Goal: Task Accomplishment & Management: Manage account settings

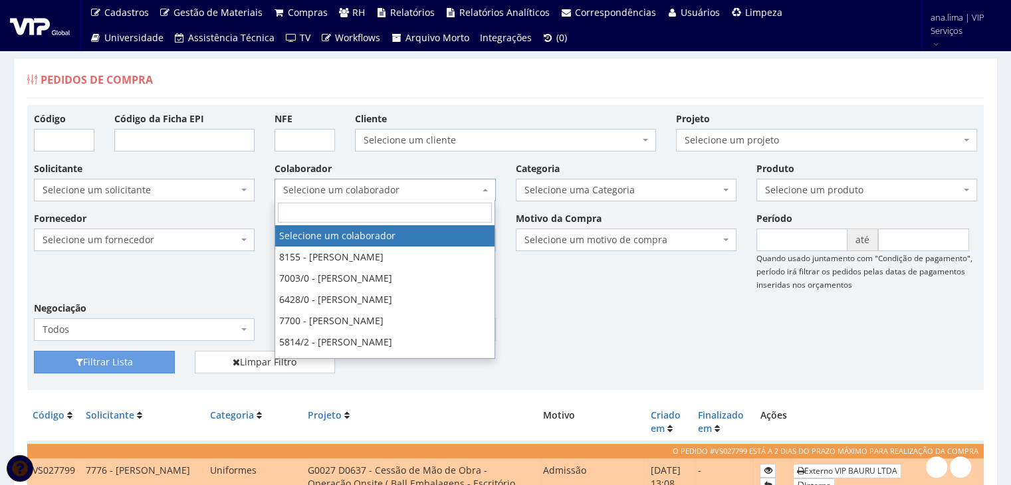
click at [378, 188] on span "Selecione um colaborador" at bounding box center [380, 189] width 195 height 13
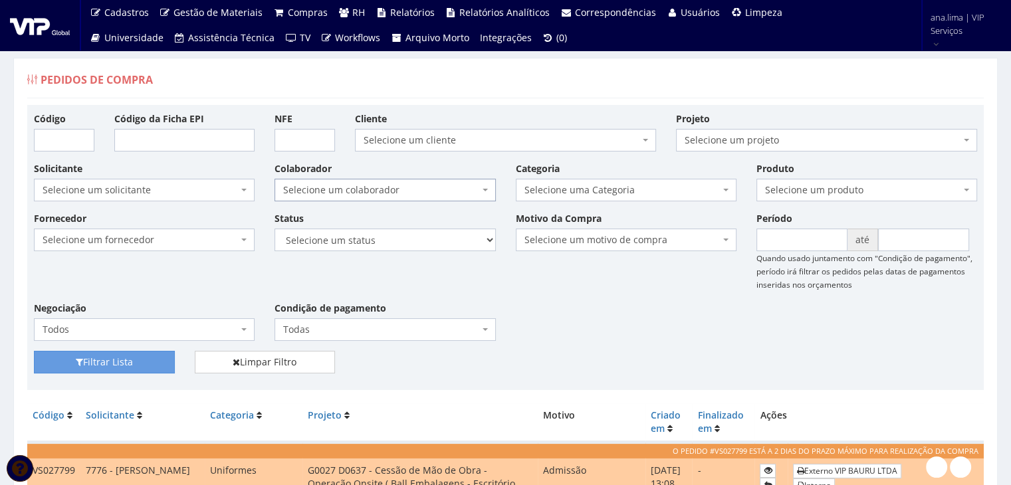
click at [378, 188] on span "Selecione um colaborador" at bounding box center [380, 189] width 195 height 13
click at [394, 245] on select "Selecione um status Cancelado Aguardando Aprovação Diretoria Pedido Aprovado Ag…" at bounding box center [384, 240] width 221 height 23
select select "1"
click at [274, 229] on select "Selecione um status Cancelado Aguardando Aprovação Diretoria Pedido Aprovado Ag…" at bounding box center [384, 240] width 221 height 23
click at [141, 355] on button "Filtrar Lista" at bounding box center [104, 362] width 141 height 23
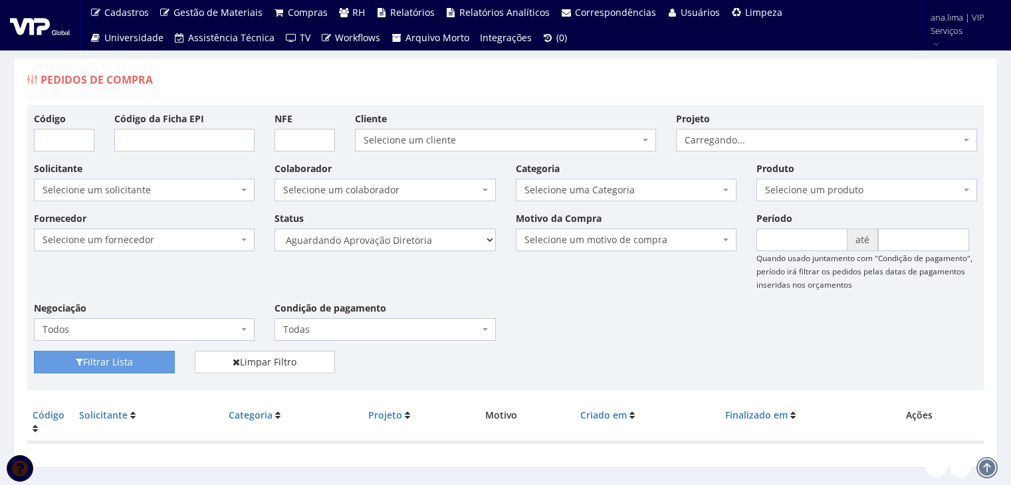
scroll to position [27, 0]
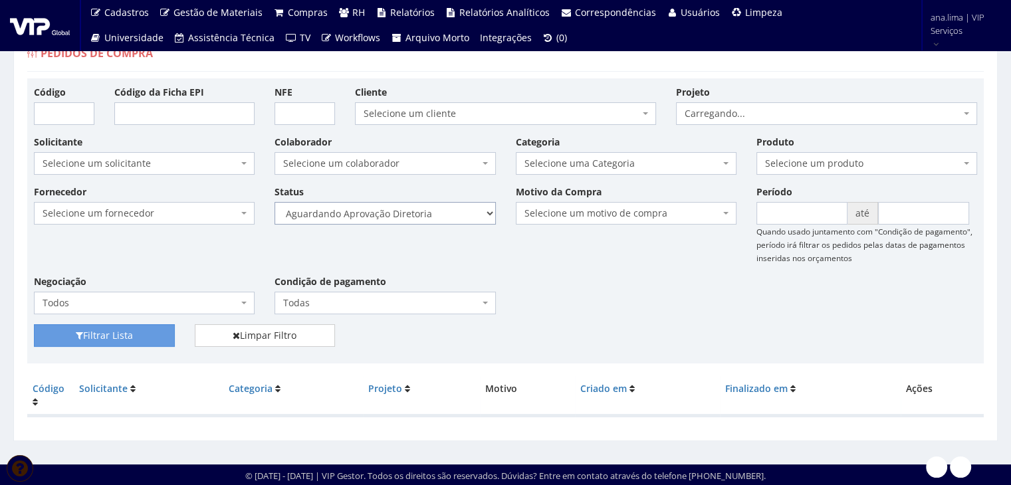
click at [413, 209] on select "Selecione um status Cancelado Aguardando Aprovação Diretoria Pedido Aprovado Ag…" at bounding box center [384, 213] width 221 height 23
click at [414, 207] on select "Selecione um status Cancelado Aguardando Aprovação Diretoria Pedido Aprovado Ag…" at bounding box center [384, 213] width 221 height 23
select select "4"
click at [274, 202] on select "Selecione um status Cancelado Aguardando Aprovação Diretoria Pedido Aprovado Ag…" at bounding box center [384, 213] width 221 height 23
click at [154, 336] on button "Filtrar Lista" at bounding box center [104, 335] width 141 height 23
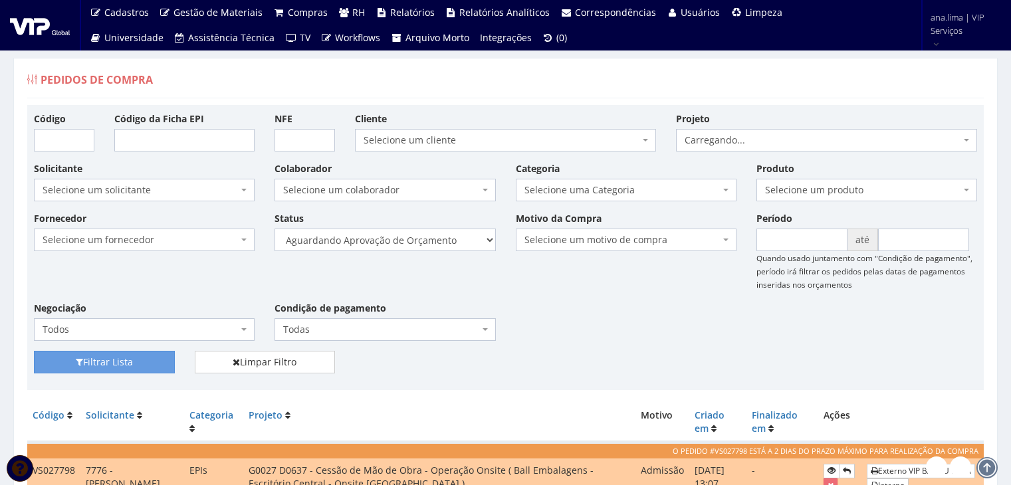
scroll to position [175, 0]
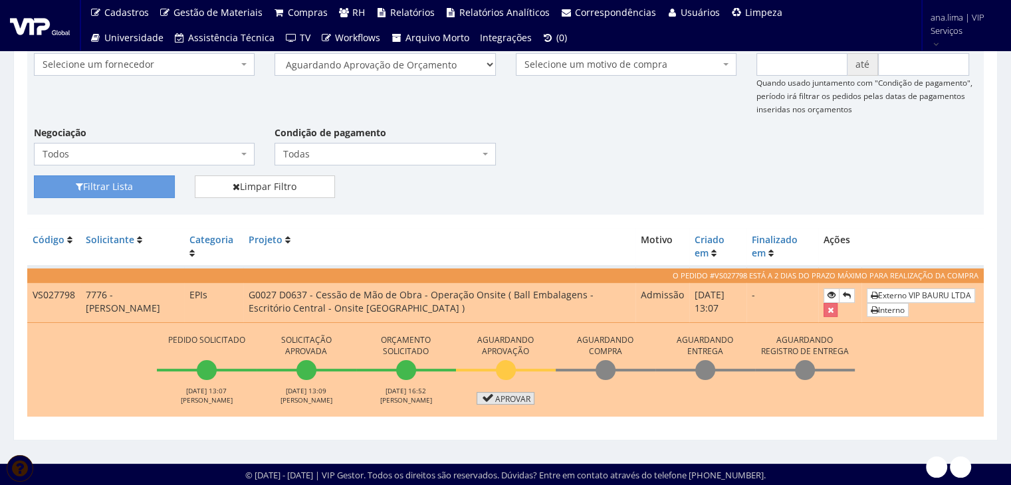
click at [509, 397] on link "Aprovar" at bounding box center [505, 398] width 58 height 13
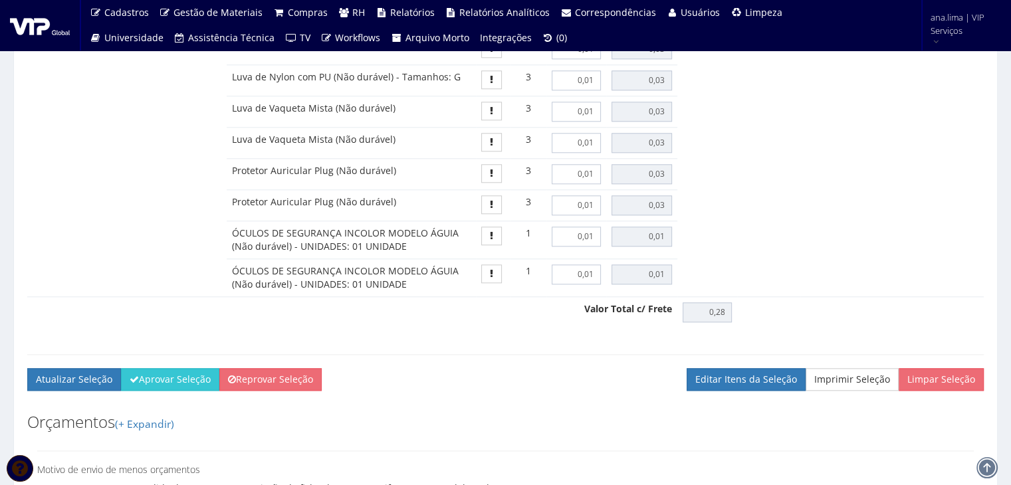
scroll to position [1528, 0]
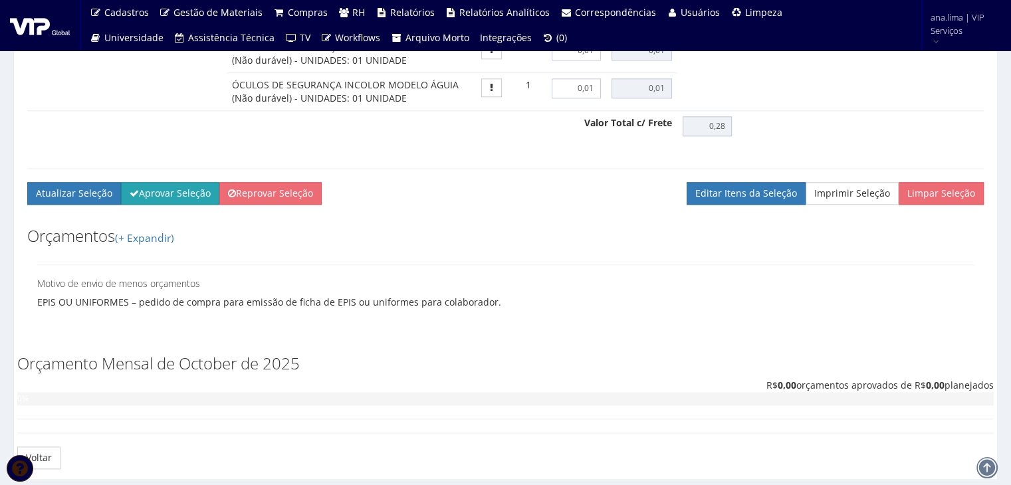
click at [156, 199] on button "Aprovar Seleção" at bounding box center [170, 193] width 98 height 23
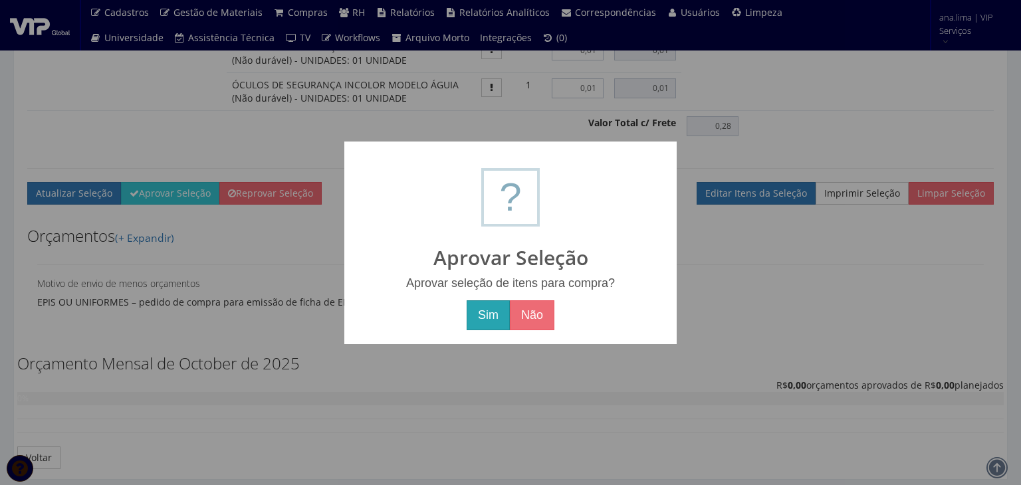
click at [479, 312] on button "Sim" at bounding box center [487, 315] width 43 height 31
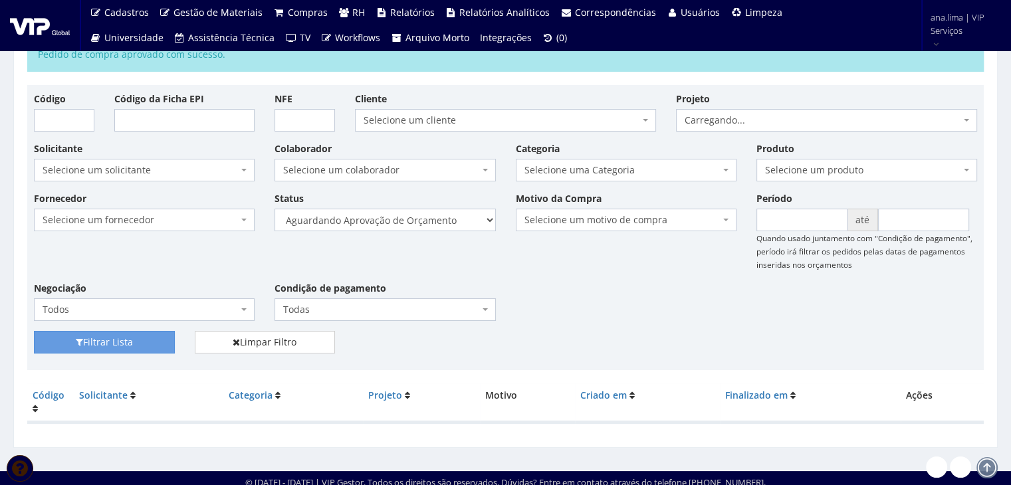
scroll to position [74, 0]
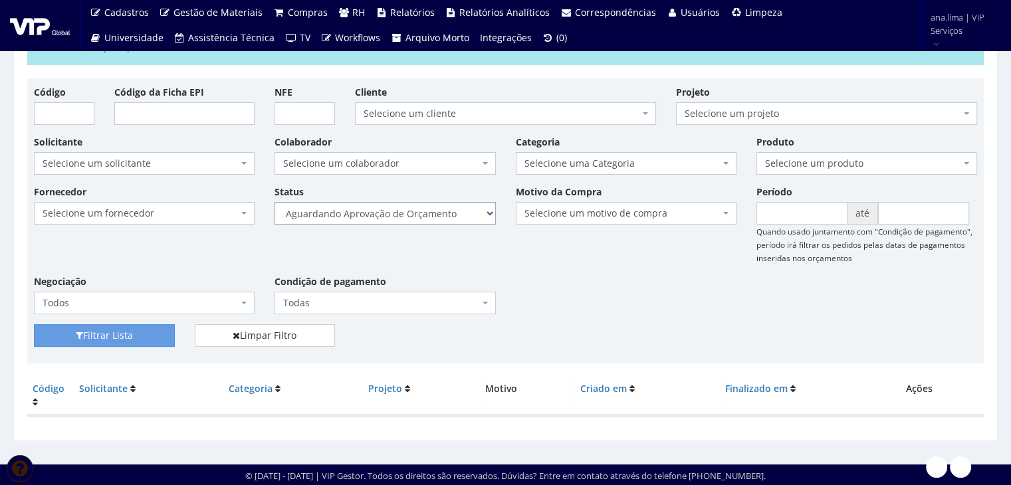
click at [384, 219] on select "Selecione um status Cancelado Aguardando Aprovação Diretoria Pedido Aprovado Ag…" at bounding box center [384, 213] width 221 height 23
select select "1"
click at [274, 202] on select "Selecione um status Cancelado Aguardando Aprovação Diretoria Pedido Aprovado Ag…" at bounding box center [384, 213] width 221 height 23
drag, startPoint x: 142, startPoint y: 330, endPoint x: 159, endPoint y: 321, distance: 19.3
click at [142, 329] on button "Filtrar Lista" at bounding box center [104, 335] width 141 height 23
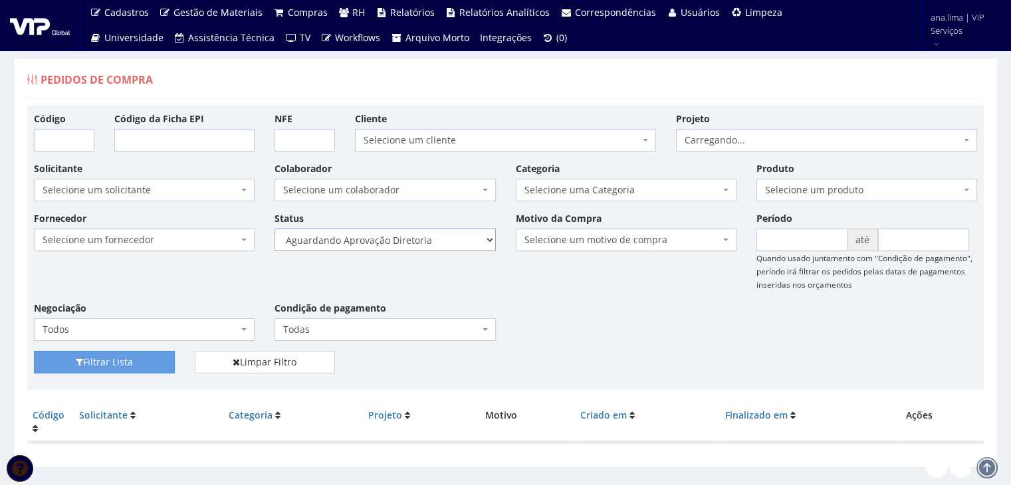
drag, startPoint x: 0, startPoint y: 0, endPoint x: 415, endPoint y: 244, distance: 481.0
click at [415, 243] on select "Selecione um status Cancelado Aguardando Aprovação Diretoria Pedido Aprovado Ag…" at bounding box center [384, 240] width 221 height 23
select select "4"
click at [274, 229] on select "Selecione um status Cancelado Aguardando Aprovação Diretoria Pedido Aprovado Ag…" at bounding box center [384, 240] width 221 height 23
drag, startPoint x: 151, startPoint y: 365, endPoint x: 307, endPoint y: 323, distance: 161.0
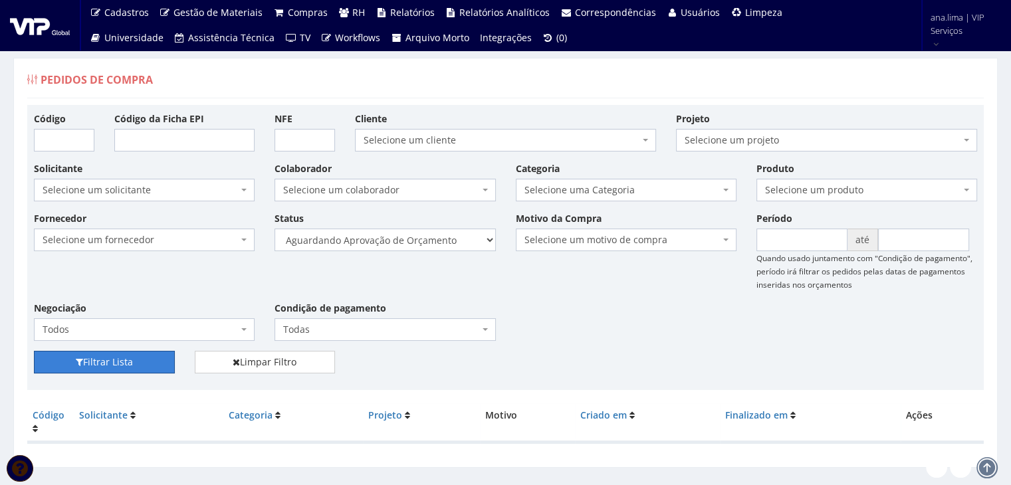
click at [151, 365] on button "Filtrar Lista" at bounding box center [104, 362] width 141 height 23
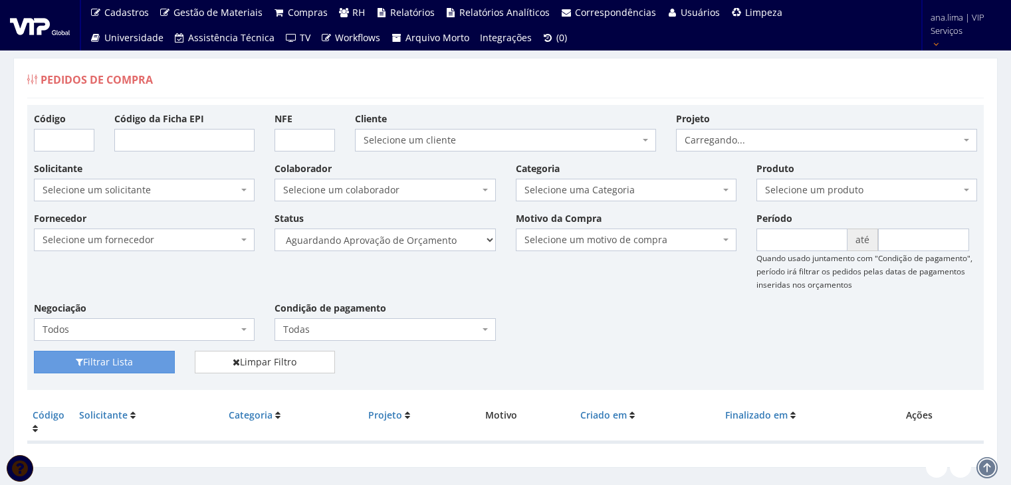
scroll to position [27, 0]
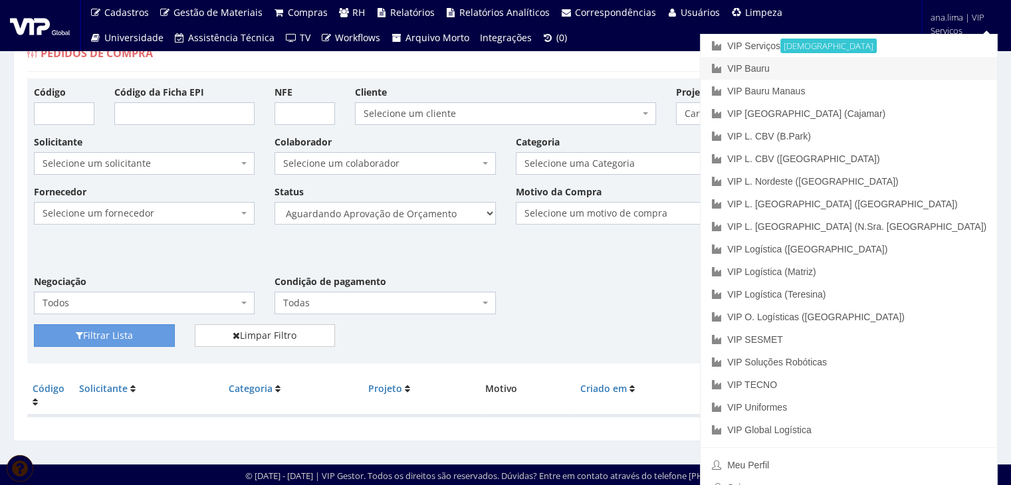
click at [909, 62] on link "VIP Bauru" at bounding box center [848, 68] width 296 height 23
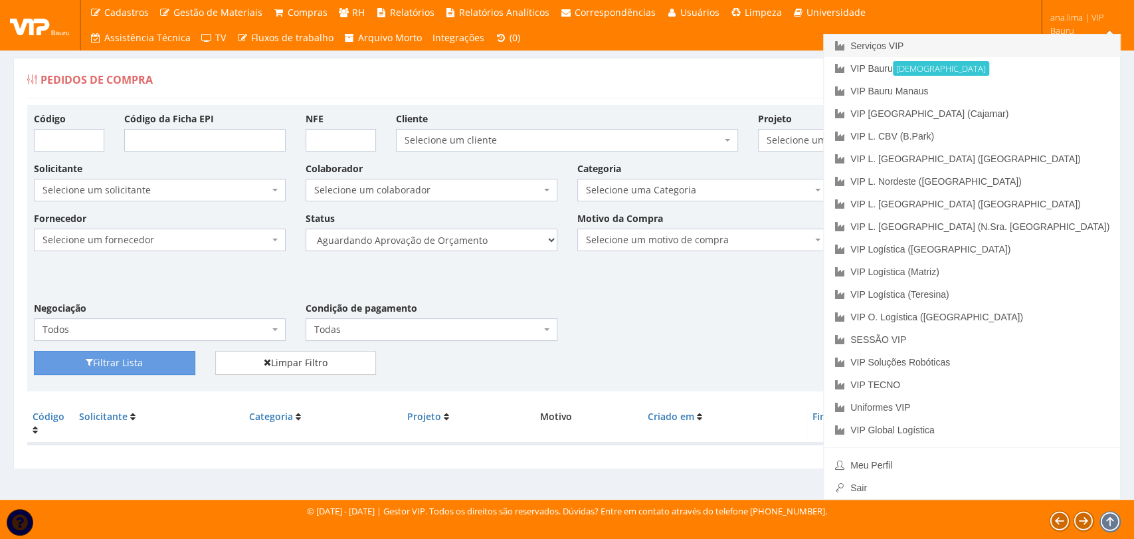
click at [904, 41] on font "Serviços VIP" at bounding box center [876, 46] width 53 height 11
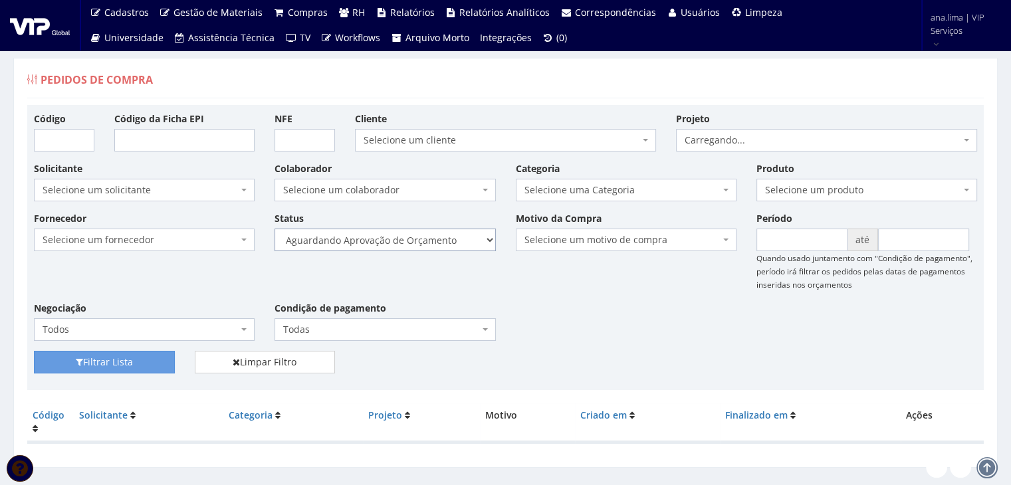
drag, startPoint x: 0, startPoint y: 0, endPoint x: 447, endPoint y: 248, distance: 511.2
click at [449, 243] on select "Selecione um status Cancelado Aguardando Aprovação Diretoria Pedido Aprovado Ag…" at bounding box center [384, 240] width 221 height 23
select select "1"
click at [274, 229] on select "Selecione um status Cancelado Aguardando Aprovação Diretoria Pedido Aprovado Ag…" at bounding box center [384, 240] width 221 height 23
click at [112, 356] on button "Filtrar Lista" at bounding box center [104, 362] width 141 height 23
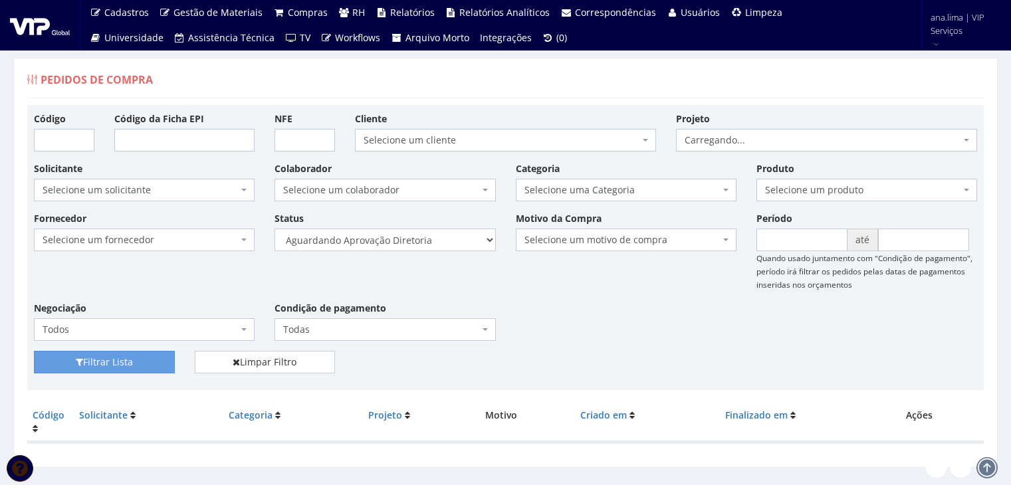
click at [405, 242] on select "Selecione um status Cancelado Aguardando Aprovação Diretoria Pedido Aprovado Ag…" at bounding box center [384, 240] width 221 height 23
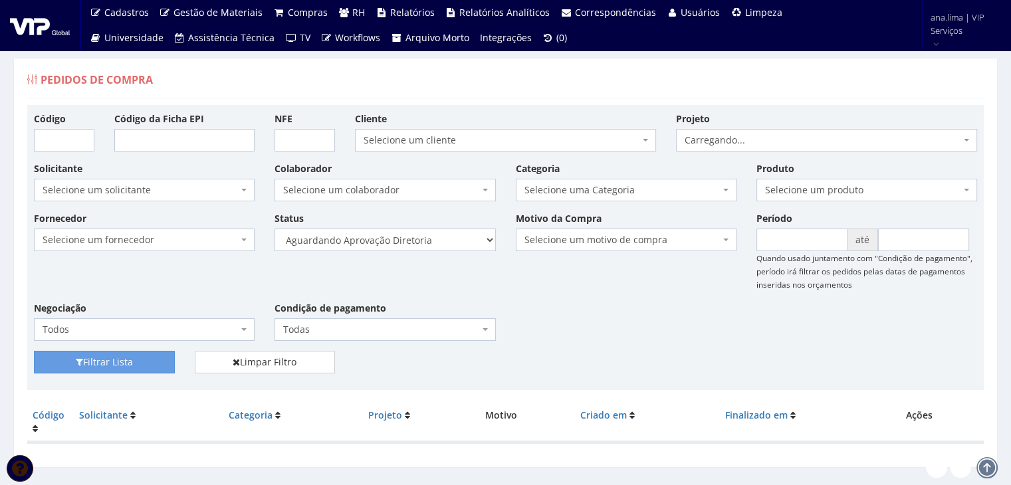
select select "4"
click at [274, 229] on select "Selecione um status Cancelado Aguardando Aprovação Diretoria Pedido Aprovado Ag…" at bounding box center [384, 240] width 221 height 23
click at [135, 361] on button "Filtrar Lista" at bounding box center [104, 362] width 141 height 23
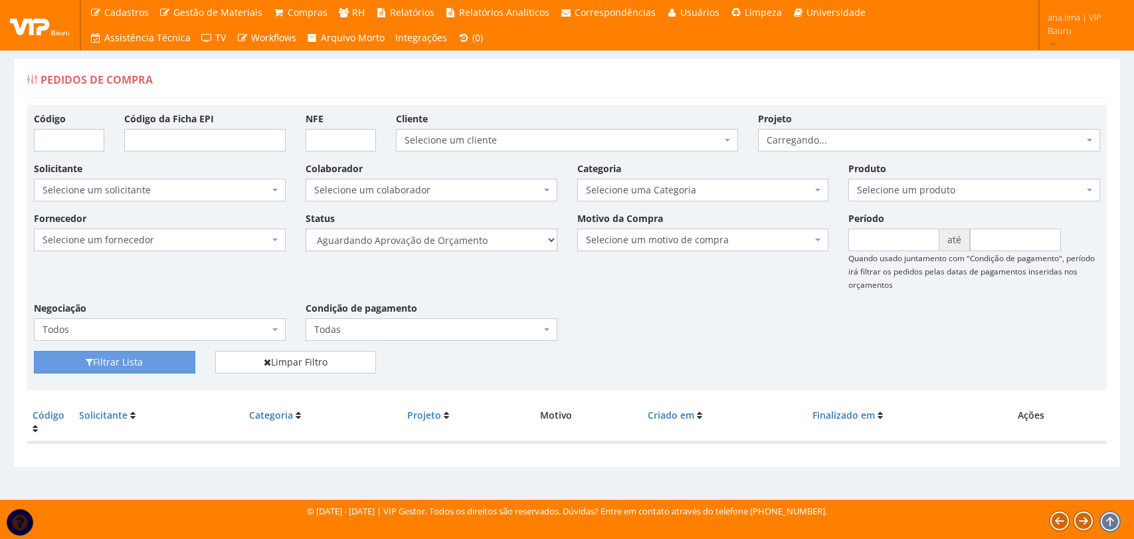
click at [478, 245] on select "Selecione um status Cancelado Aguardando Aprovação Diretoria Pedido Aprovado Ag…" at bounding box center [432, 240] width 252 height 23
select select "1"
click at [306, 229] on select "Selecione um status Cancelado Aguardando Aprovação Diretoria Pedido Aprovado Ag…" at bounding box center [432, 240] width 252 height 23
drag, startPoint x: 163, startPoint y: 363, endPoint x: 223, endPoint y: 347, distance: 61.2
click at [163, 364] on button "Filtrar Lista" at bounding box center [114, 362] width 161 height 23
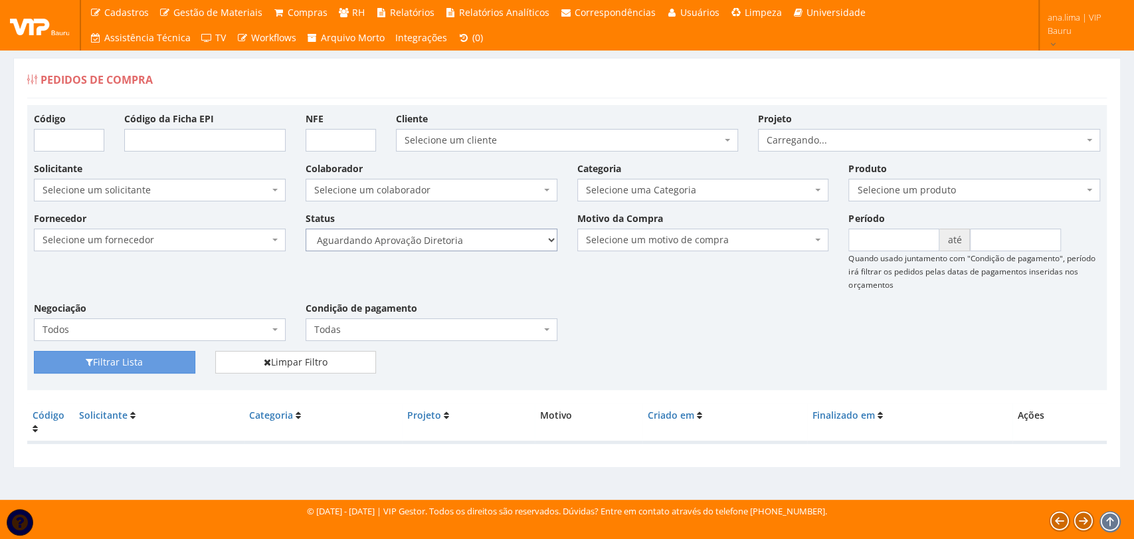
click at [427, 238] on select "Selecione um status Cancelado Aguardando Aprovação Diretoria Pedido Aprovado Ag…" at bounding box center [432, 240] width 252 height 23
select select "4"
click at [306, 229] on select "Selecione um status Cancelado Aguardando Aprovação Diretoria Pedido Aprovado Ag…" at bounding box center [432, 240] width 252 height 23
click at [166, 365] on button "Filtrar Lista" at bounding box center [114, 362] width 161 height 23
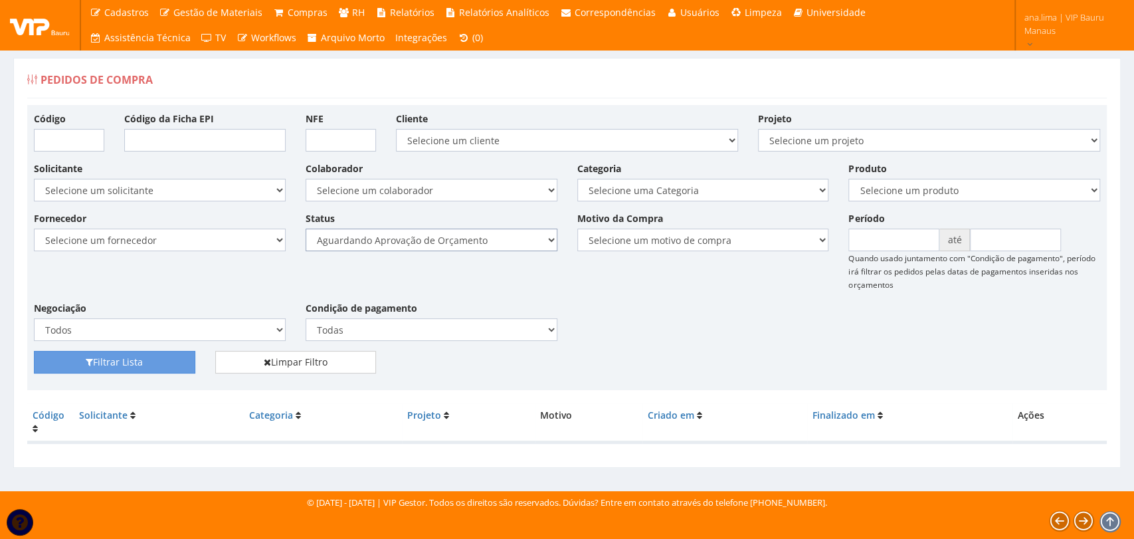
click at [501, 250] on select "Selecione um status Cancelado Aguardando Aprovação Diretoria Pedido Aprovado Ag…" at bounding box center [432, 240] width 252 height 23
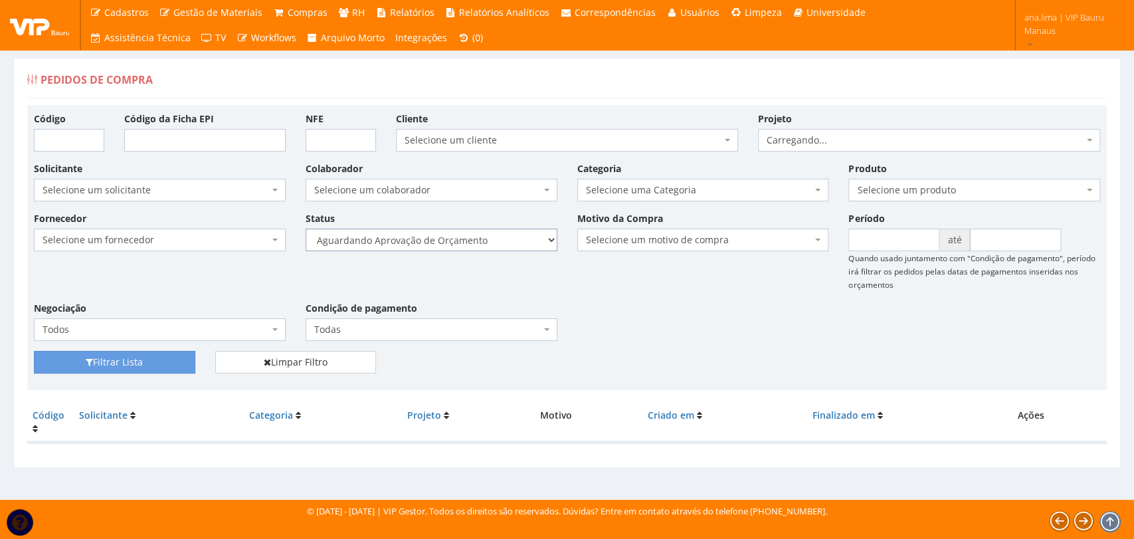
select select "1"
click at [306, 229] on select "Selecione um status Cancelado Aguardando Aprovação Diretoria Pedido Aprovado Ag…" at bounding box center [432, 240] width 252 height 23
click at [179, 361] on button "Filtrar Lista" at bounding box center [114, 362] width 161 height 23
click at [468, 252] on div "Fornecedor Selecione um fornecedor ******** ******** 1000 MARCAS BRASIL 12.203.…" at bounding box center [567, 281] width 1086 height 140
click at [468, 248] on select "Selecione um status Cancelado Aguardando Aprovação Diretoria Pedido Aprovado Ag…" at bounding box center [432, 240] width 252 height 23
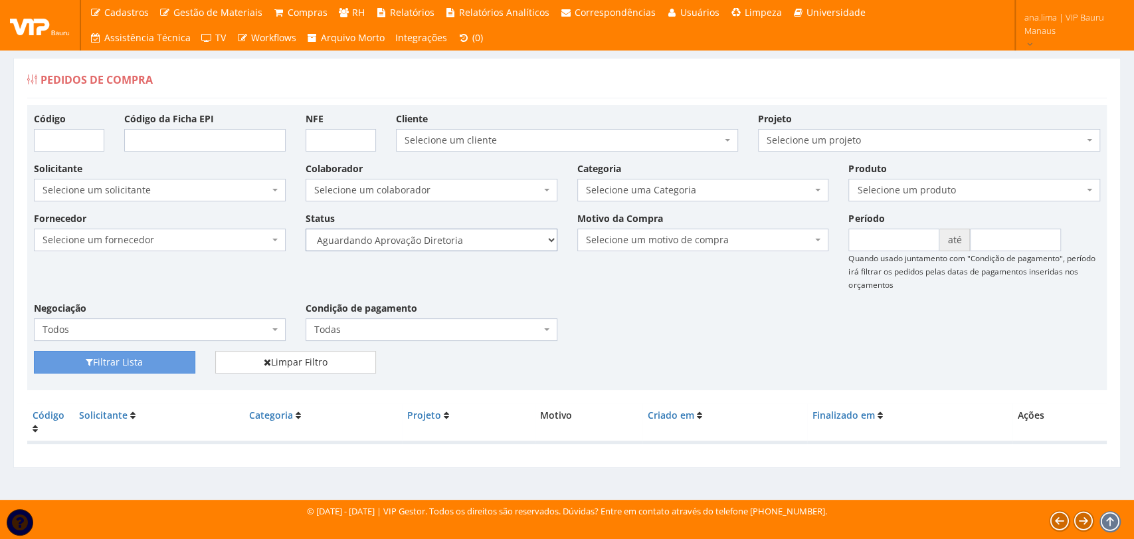
select select "4"
click at [306, 229] on select "Selecione um status Cancelado Aguardando Aprovação Diretoria Pedido Aprovado Ag…" at bounding box center [432, 240] width 252 height 23
click at [151, 363] on button "Filtrar Lista" at bounding box center [114, 362] width 161 height 23
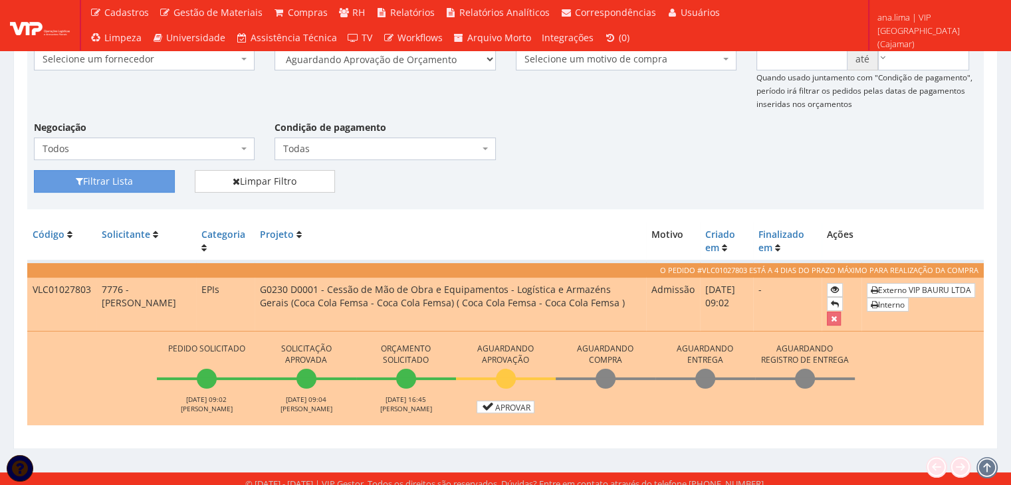
scroll to position [189, 0]
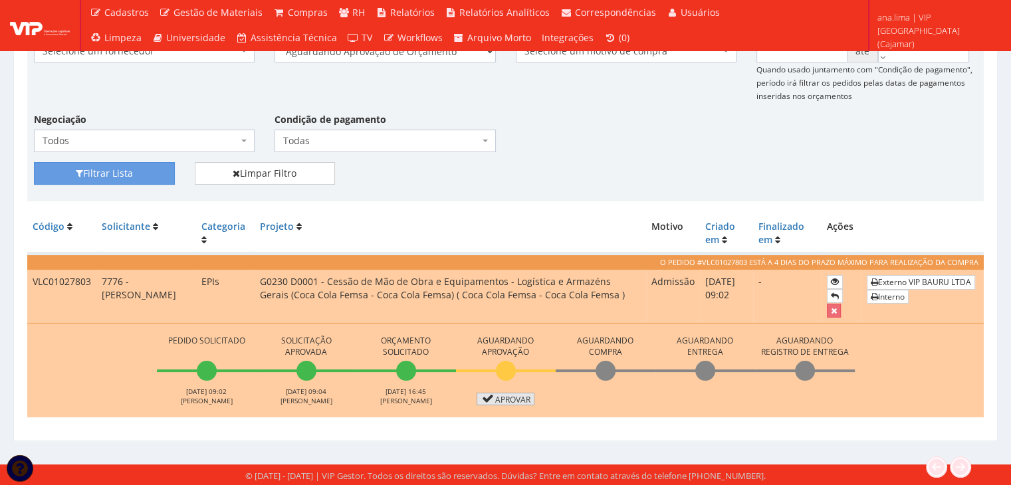
click at [515, 397] on link "Aprovar" at bounding box center [505, 399] width 58 height 13
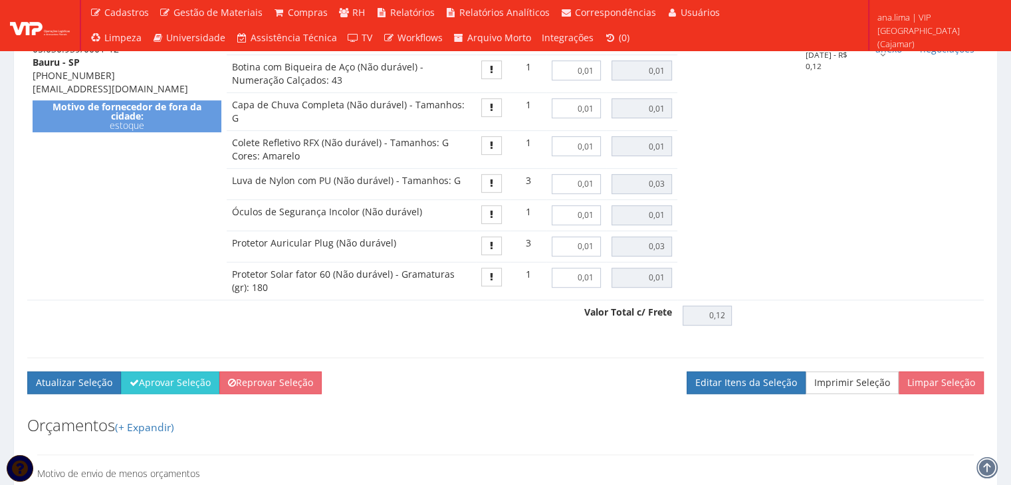
scroll to position [930, 0]
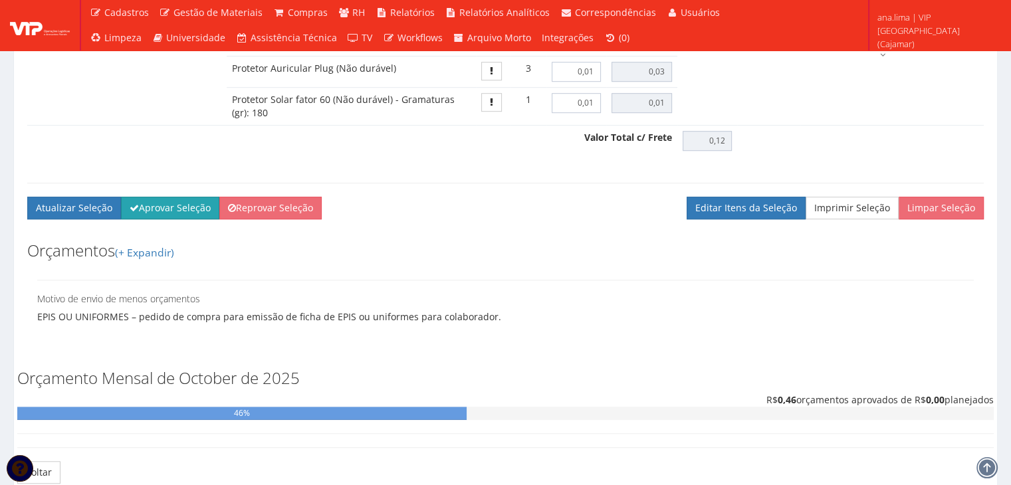
click at [159, 208] on button "Aprovar Seleção" at bounding box center [170, 208] width 98 height 23
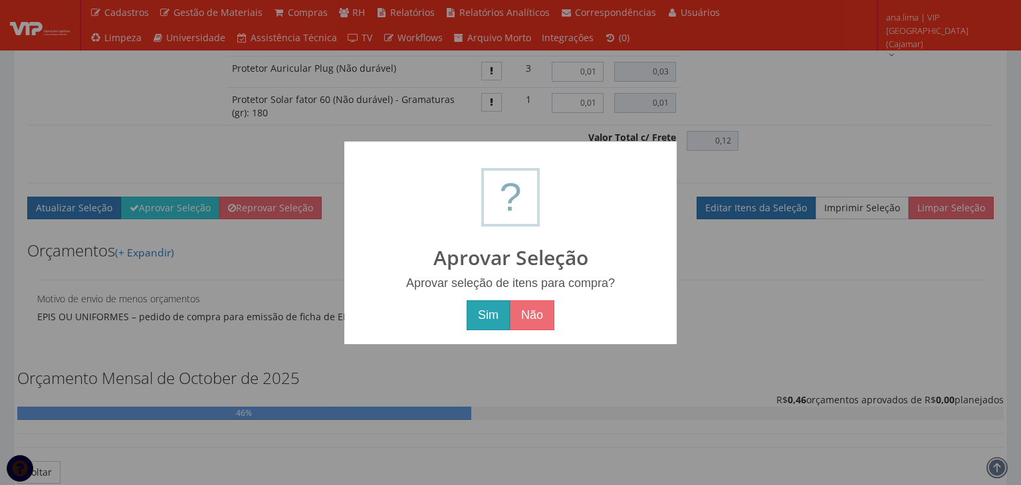
click at [478, 317] on button "Sim" at bounding box center [487, 315] width 43 height 31
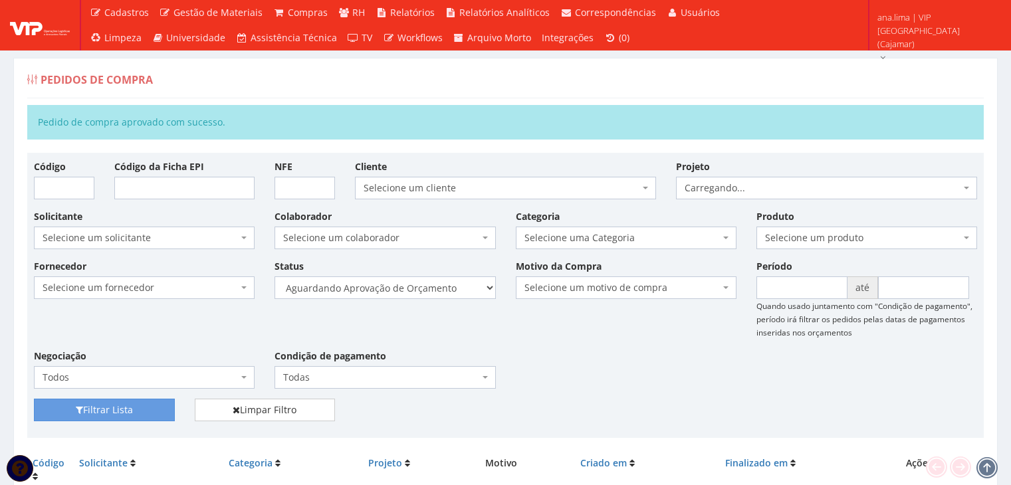
scroll to position [74, 0]
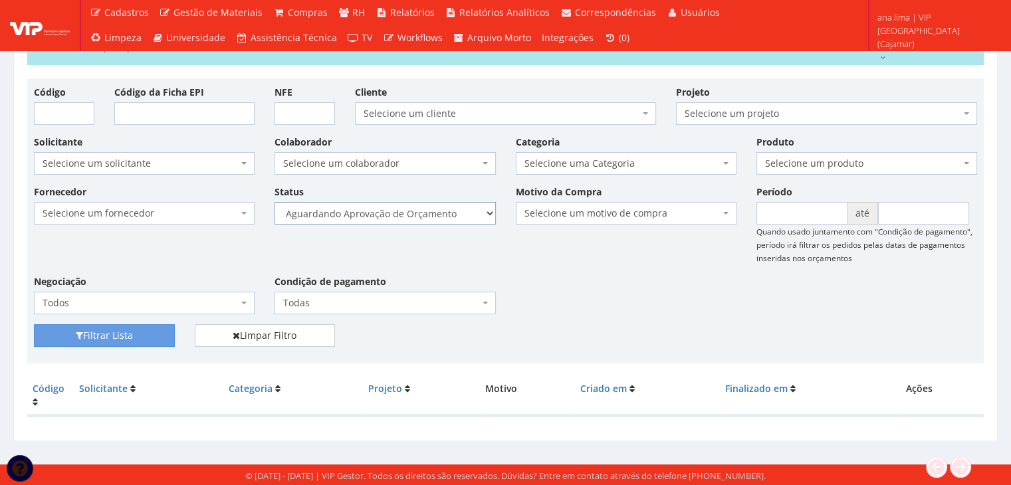
click at [449, 219] on select "Selecione um status Cancelado Aguardando Aprovação Diretoria Pedido Aprovado Ag…" at bounding box center [384, 213] width 221 height 23
select select "1"
click at [274, 202] on select "Selecione um status Cancelado Aguardando Aprovação Diretoria Pedido Aprovado Ag…" at bounding box center [384, 213] width 221 height 23
click at [138, 330] on button "Filtrar Lista" at bounding box center [104, 335] width 141 height 23
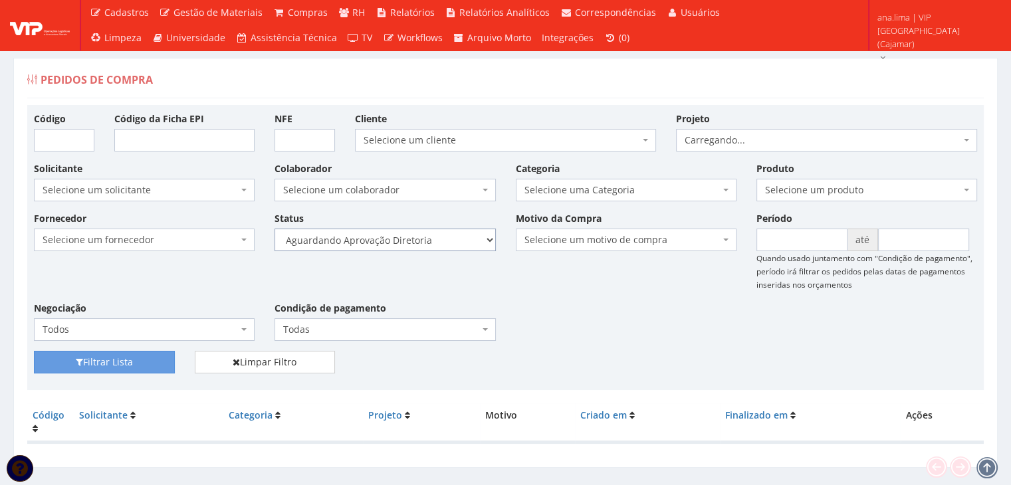
drag, startPoint x: 443, startPoint y: 237, endPoint x: 440, endPoint y: 248, distance: 11.6
click at [443, 237] on select "Selecione um status Cancelado Aguardando Aprovação Diretoria Pedido Aprovado Ag…" at bounding box center [384, 240] width 221 height 23
select select "4"
click at [274, 229] on select "Selecione um status Cancelado Aguardando Aprovação Diretoria Pedido Aprovado Ag…" at bounding box center [384, 240] width 221 height 23
click at [151, 365] on button "Filtrar Lista" at bounding box center [104, 362] width 141 height 23
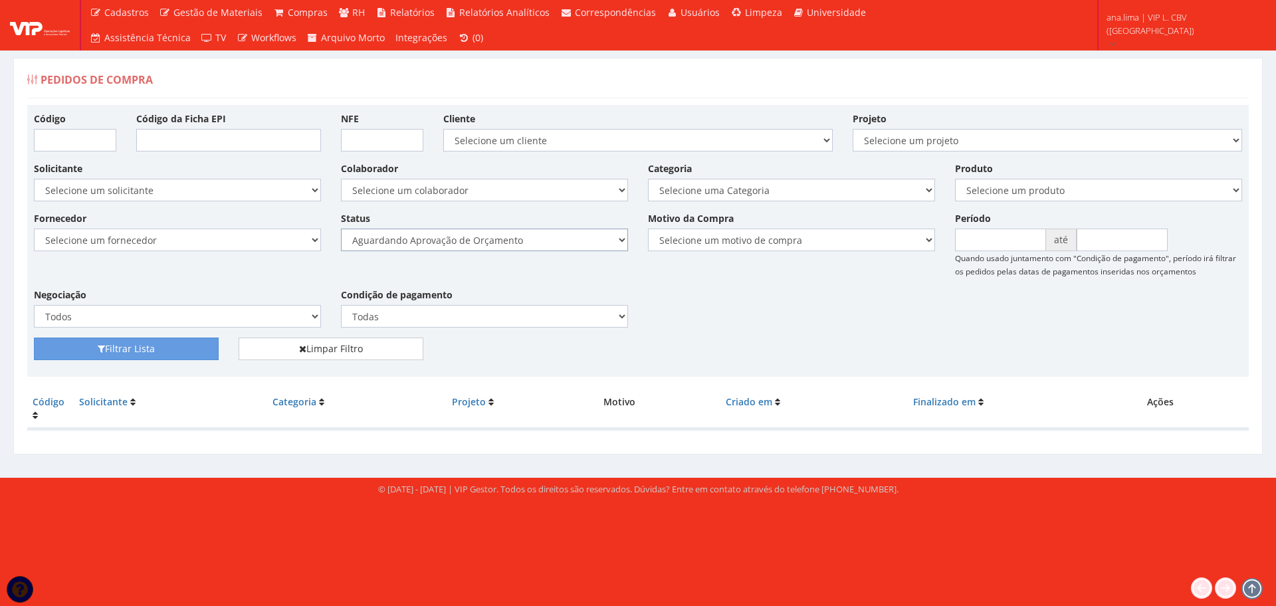
click at [567, 236] on select "Selecione um status Cancelado Aguardando Aprovação Diretoria Pedido Aprovado Ag…" at bounding box center [484, 240] width 287 height 23
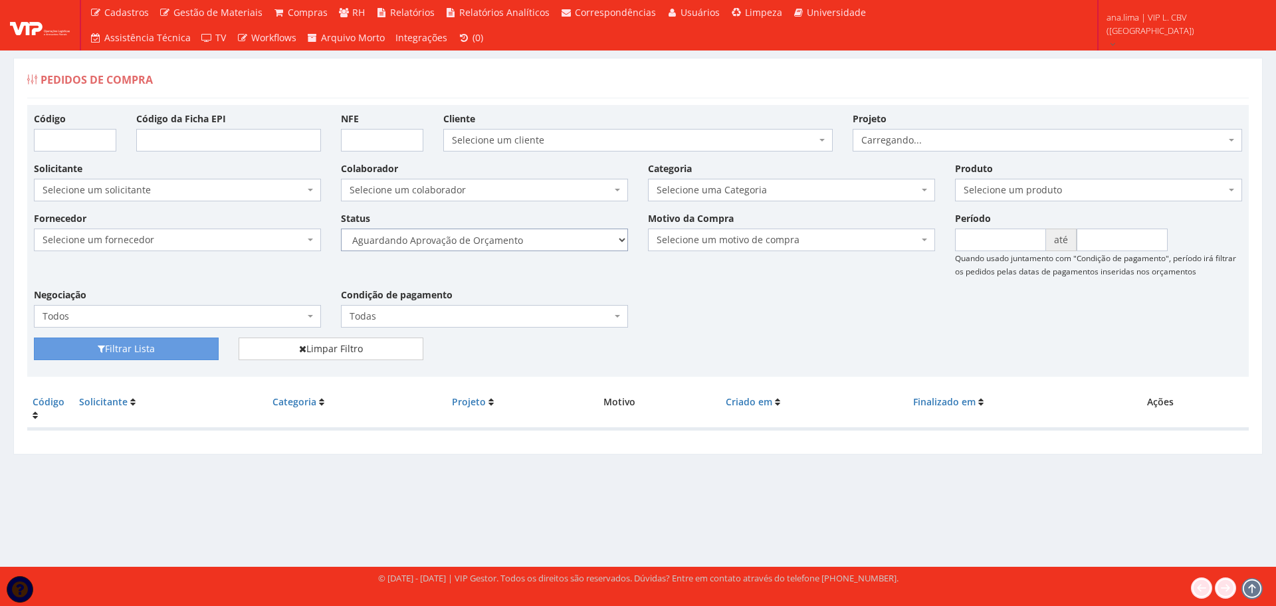
select select "1"
click at [341, 229] on select "Selecione um status Cancelado Aguardando Aprovação Diretoria Pedido Aprovado Ag…" at bounding box center [484, 240] width 287 height 23
click at [179, 347] on button "Filtrar Lista" at bounding box center [126, 349] width 185 height 23
click at [530, 235] on select "Selecione um status Cancelado Aguardando Aprovação Diretoria Pedido Aprovado Ag…" at bounding box center [484, 240] width 287 height 23
select select "4"
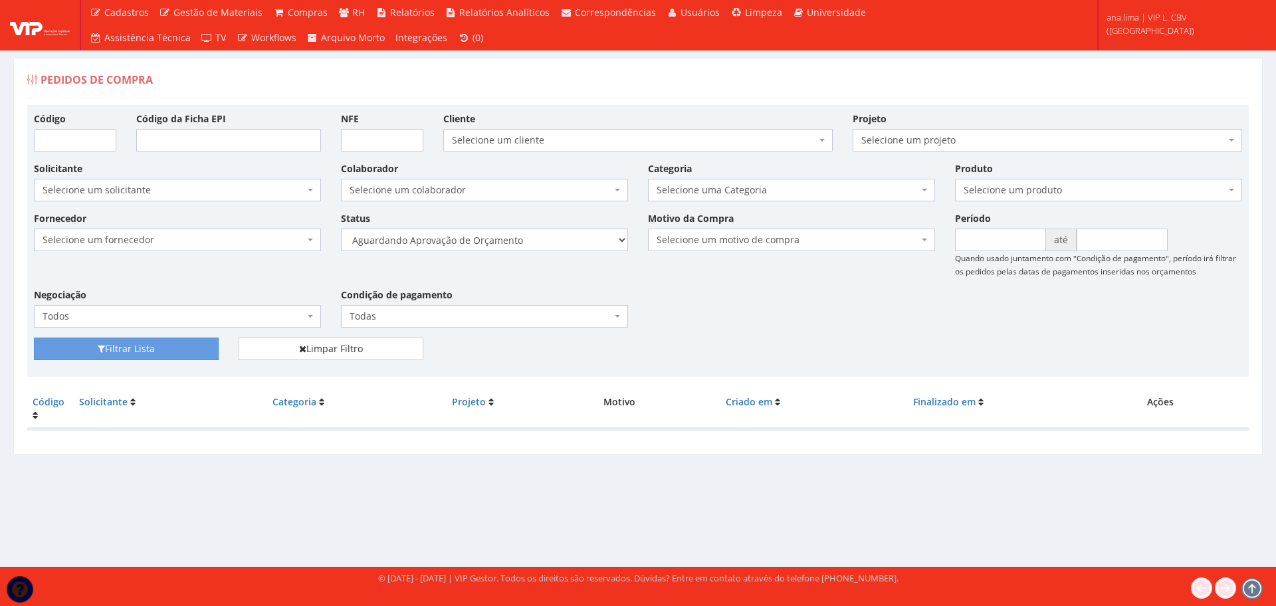
click at [341, 229] on select "Selecione um status Cancelado Aguardando Aprovação Diretoria Pedido Aprovado Ag…" at bounding box center [484, 240] width 287 height 23
click at [154, 349] on button "Filtrar Lista" at bounding box center [126, 349] width 185 height 23
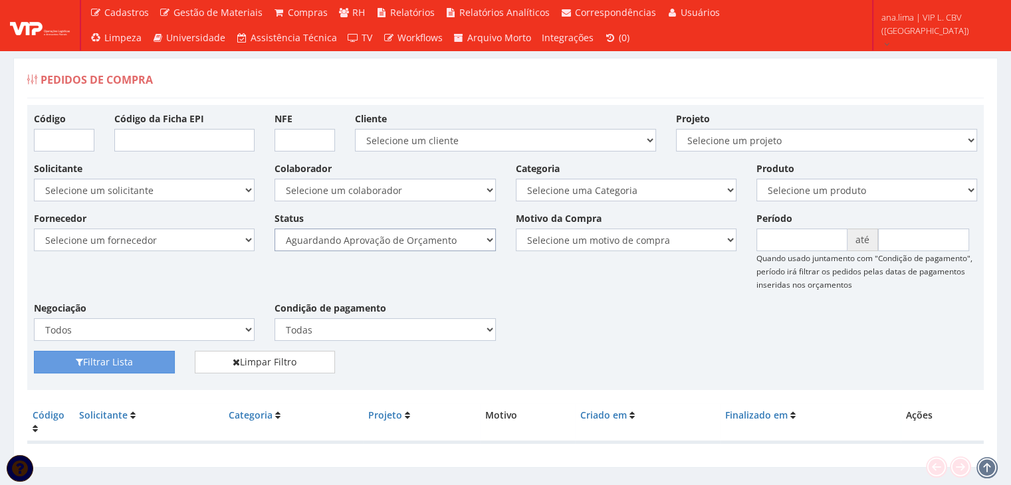
click at [444, 240] on select "Selecione um status Cancelado Aguardando Aprovação Diretoria Pedido Aprovado Ag…" at bounding box center [384, 240] width 221 height 23
select select "1"
click at [274, 229] on select "Selecione um status Cancelado Aguardando Aprovação Diretoria Pedido Aprovado Ag…" at bounding box center [384, 240] width 221 height 23
drag, startPoint x: 133, startPoint y: 363, endPoint x: 265, endPoint y: 318, distance: 139.7
click at [133, 363] on button "Filtrar Lista" at bounding box center [104, 362] width 141 height 23
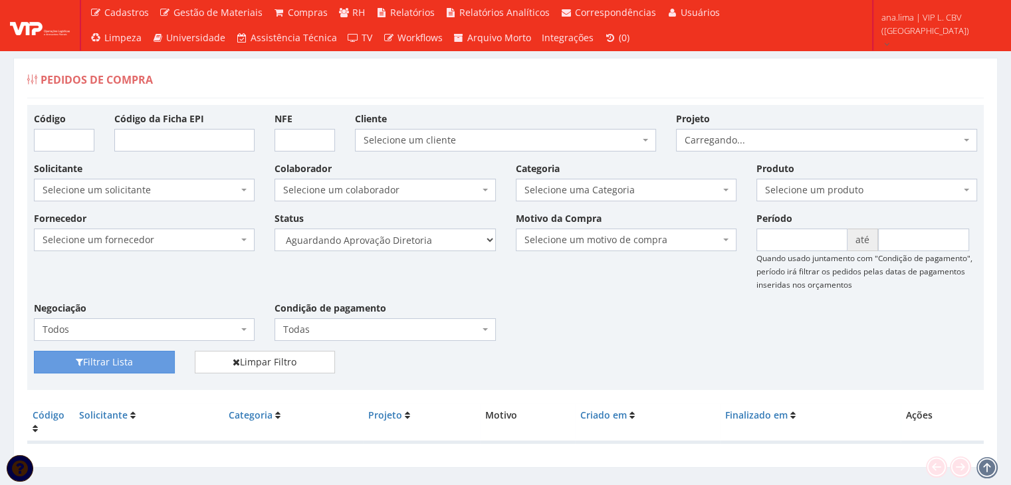
select select "4"
click at [274, 229] on select "Selecione um status Cancelado Aguardando Aprovação Diretoria Pedido Aprovado Ag…" at bounding box center [384, 240] width 221 height 23
click at [147, 352] on button "Filtrar Lista" at bounding box center [104, 362] width 141 height 23
drag, startPoint x: 387, startPoint y: 241, endPoint x: 389, endPoint y: 248, distance: 8.2
click at [387, 240] on select "Selecione um status Cancelado Aguardando Aprovação Diretoria Pedido Aprovado Ag…" at bounding box center [384, 240] width 221 height 23
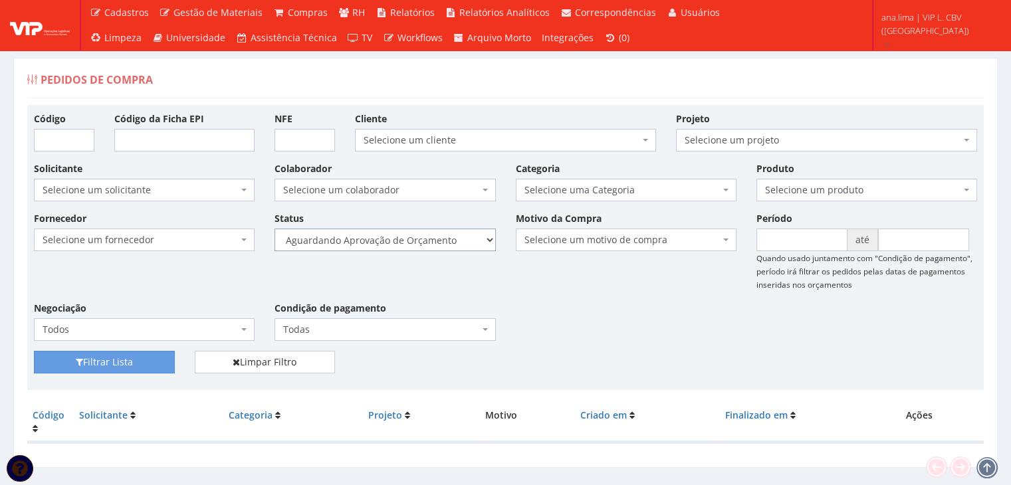
select select "1"
click at [274, 229] on select "Selecione um status Cancelado Aguardando Aprovação Diretoria Pedido Aprovado Ag…" at bounding box center [384, 240] width 221 height 23
click at [130, 358] on button "Filtrar Lista" at bounding box center [104, 362] width 141 height 23
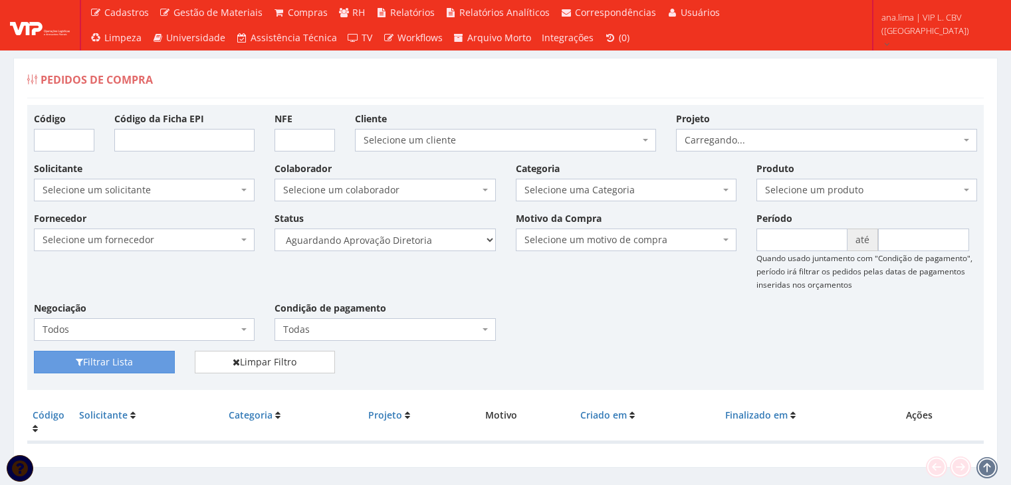
click at [413, 241] on select "Selecione um status Cancelado Aguardando Aprovação Diretoria Pedido Aprovado Ag…" at bounding box center [384, 240] width 221 height 23
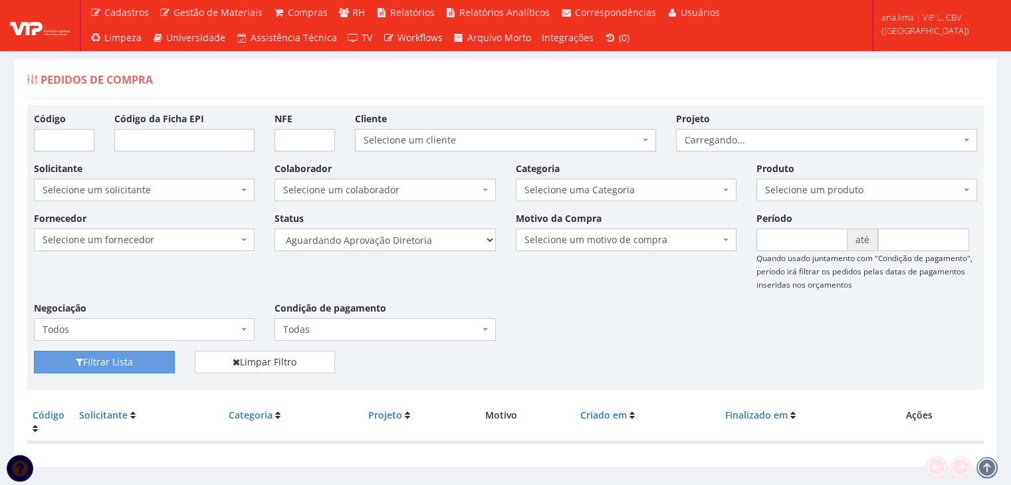
select select "4"
click at [274, 229] on select "Selecione um status Cancelado Aguardando Aprovação Diretoria Pedido Aprovado Ag…" at bounding box center [384, 240] width 221 height 23
click at [108, 369] on button "Filtrar Lista" at bounding box center [104, 362] width 141 height 23
click at [423, 241] on select "Selecione um status Cancelado Aguardando Aprovação Diretoria Pedido Aprovado Ag…" at bounding box center [384, 240] width 221 height 23
select select "1"
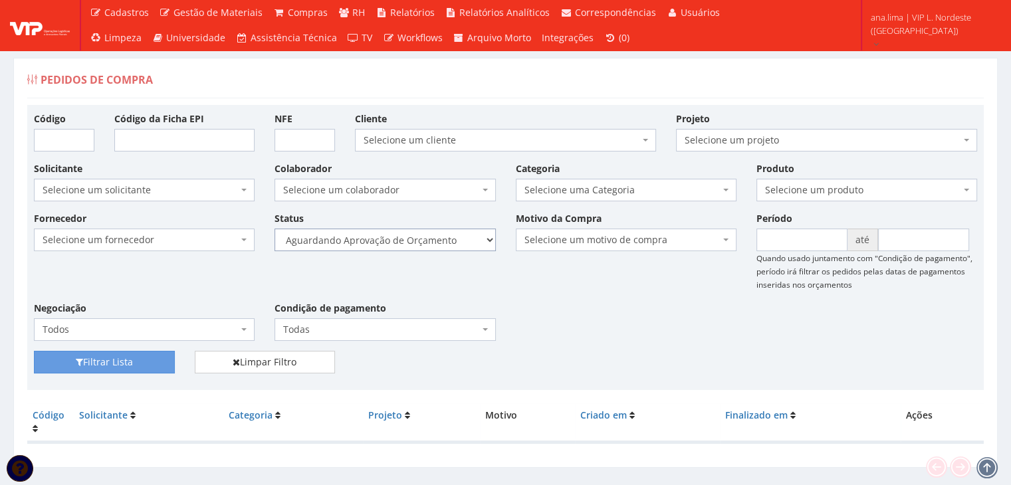
click at [274, 229] on select "Selecione um status Cancelado Aguardando Aprovação Diretoria Pedido Aprovado Ag…" at bounding box center [384, 240] width 221 height 23
click at [130, 351] on button "Filtrar Lista" at bounding box center [104, 362] width 141 height 23
click at [370, 235] on select "Selecione um status Cancelado Aguardando Aprovação Diretoria Pedido Aprovado Ag…" at bounding box center [384, 240] width 221 height 23
select select "4"
click at [274, 229] on select "Selecione um status Cancelado Aguardando Aprovação Diretoria Pedido Aprovado Ag…" at bounding box center [384, 240] width 221 height 23
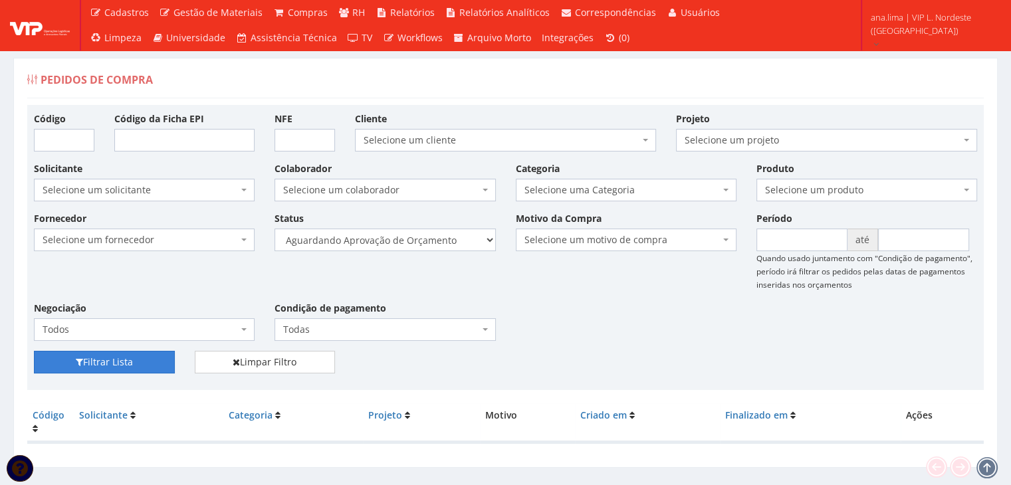
click at [98, 366] on button "Filtrar Lista" at bounding box center [104, 362] width 141 height 23
click at [412, 245] on select "Selecione um status Cancelado Aguardando Aprovação Diretoria Pedido Aprovado Ag…" at bounding box center [384, 240] width 221 height 23
select select "1"
click at [274, 229] on select "Selecione um status Cancelado Aguardando Aprovação Diretoria Pedido Aprovado Ag…" at bounding box center [384, 240] width 221 height 23
drag, startPoint x: 136, startPoint y: 356, endPoint x: 437, endPoint y: 309, distance: 304.7
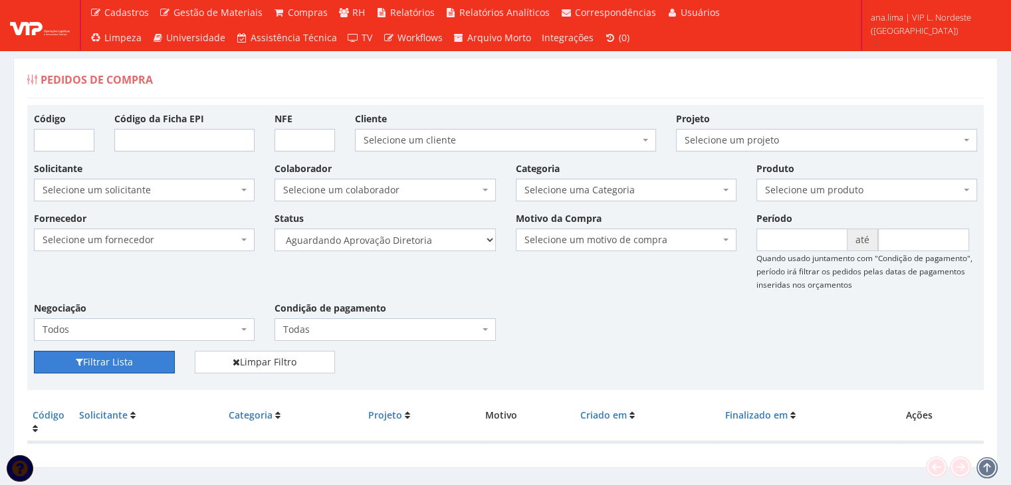
click at [138, 356] on button "Filtrar Lista" at bounding box center [104, 362] width 141 height 23
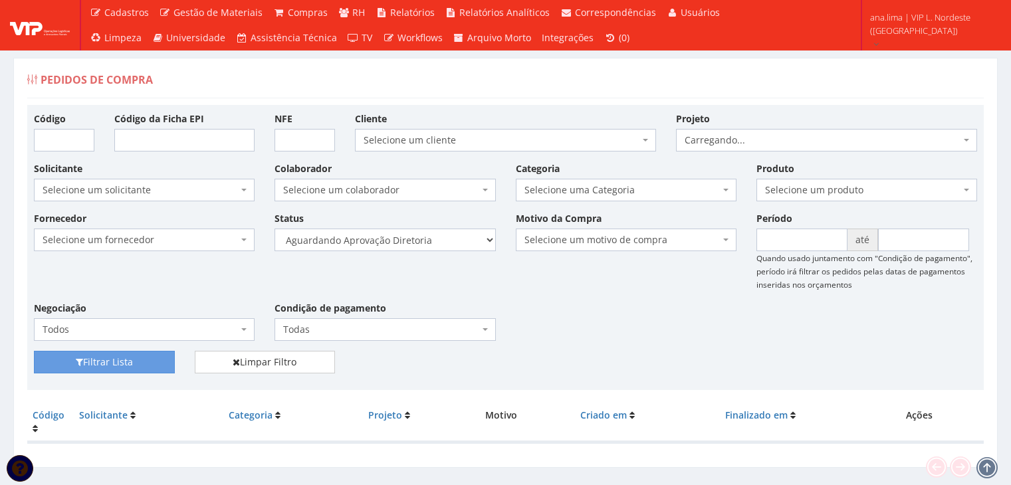
click at [405, 243] on select "Selecione um status Cancelado Aguardando Aprovação Diretoria Pedido Aprovado Ag…" at bounding box center [384, 240] width 221 height 23
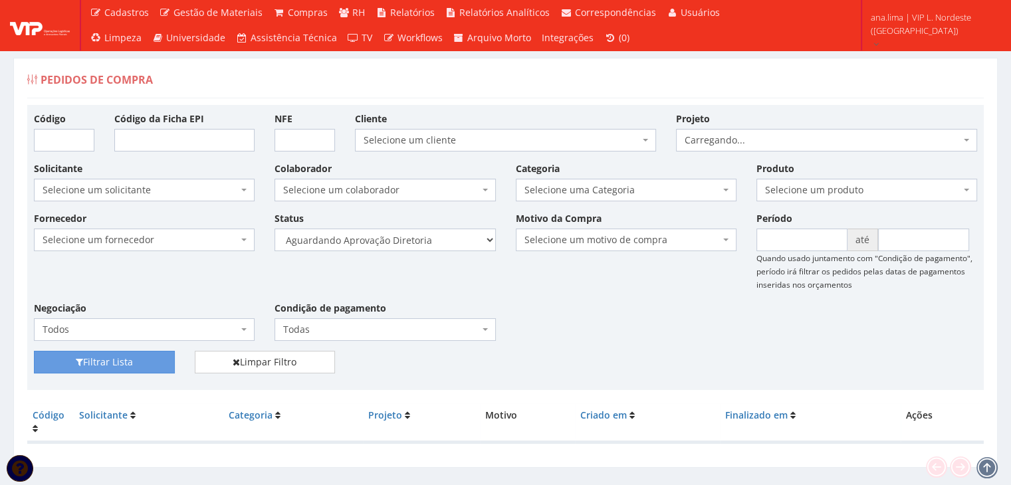
select select "4"
click at [274, 229] on select "Selecione um status Cancelado Aguardando Aprovação Diretoria Pedido Aprovado Ag…" at bounding box center [384, 240] width 221 height 23
click at [138, 360] on button "Filtrar Lista" at bounding box center [104, 362] width 141 height 23
click at [434, 250] on select "Selecione um status Cancelado Aguardando Aprovação Diretoria Pedido Aprovado Ag…" at bounding box center [384, 240] width 221 height 23
select select "1"
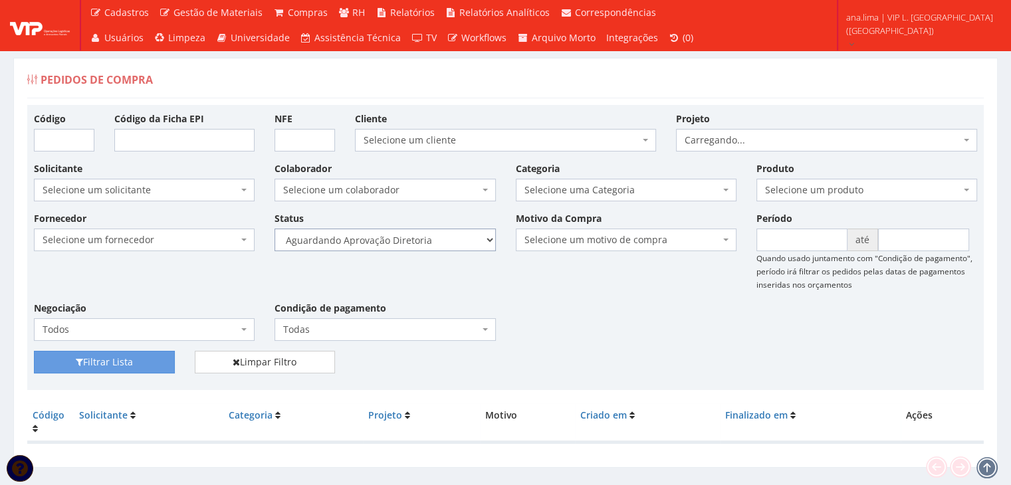
click at [274, 229] on select "Selecione um status Cancelado Aguardando Aprovação Diretoria Pedido Aprovado Ag…" at bounding box center [384, 240] width 221 height 23
click at [144, 363] on button "Filtrar Lista" at bounding box center [104, 362] width 141 height 23
click at [428, 243] on select "Selecione um status Cancelado Aguardando Aprovação Diretoria Pedido Aprovado Ag…" at bounding box center [384, 240] width 221 height 23
select select "4"
click at [274, 229] on select "Selecione um status Cancelado Aguardando Aprovação Diretoria Pedido Aprovado Ag…" at bounding box center [384, 240] width 221 height 23
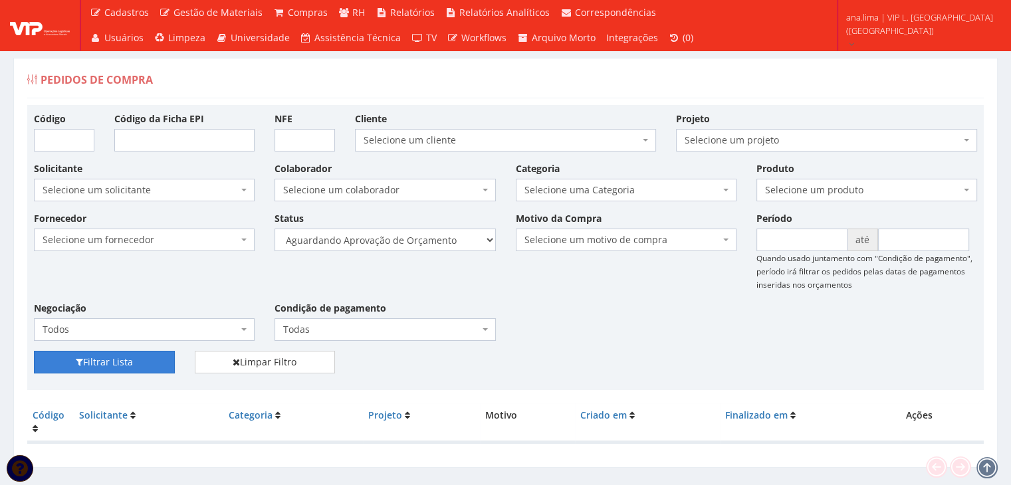
click at [90, 363] on button "Filtrar Lista" at bounding box center [104, 362] width 141 height 23
click at [431, 237] on select "Selecione um status Cancelado Aguardando Aprovação Diretoria Pedido Aprovado Ag…" at bounding box center [384, 240] width 221 height 23
click at [274, 229] on select "Selecione um status Cancelado Aguardando Aprovação Diretoria Pedido Aprovado Ag…" at bounding box center [384, 240] width 221 height 23
click at [424, 241] on select "Selecione um status Cancelado Aguardando Aprovação Diretoria Pedido Aprovado Ag…" at bounding box center [384, 240] width 221 height 23
select select "1"
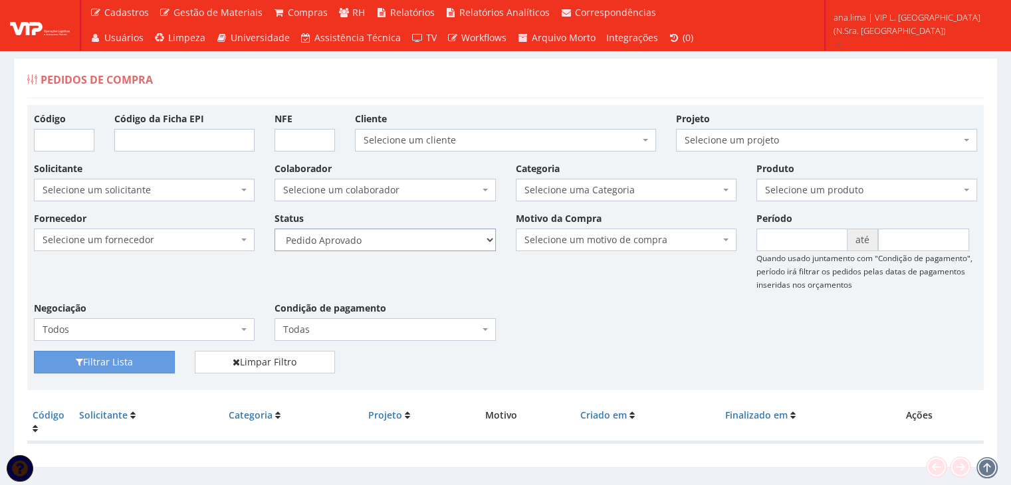
click at [274, 229] on select "Selecione um status Cancelado Aguardando Aprovação Diretoria Pedido Aprovado Ag…" at bounding box center [384, 240] width 221 height 23
click at [142, 364] on button "Filtrar Lista" at bounding box center [104, 362] width 141 height 23
drag, startPoint x: 433, startPoint y: 240, endPoint x: 431, endPoint y: 248, distance: 8.9
click at [433, 243] on select "Selecione um status Cancelado Aguardando Aprovação Diretoria Pedido Aprovado Ag…" at bounding box center [384, 240] width 221 height 23
select select "4"
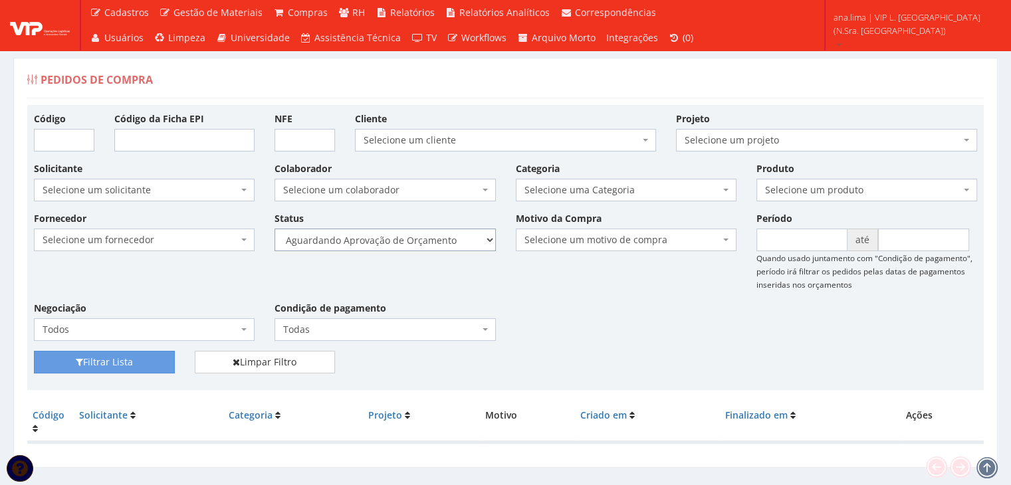
click at [274, 229] on select "Selecione um status Cancelado Aguardando Aprovação Diretoria Pedido Aprovado Ag…" at bounding box center [384, 240] width 221 height 23
click at [140, 361] on button "Filtrar Lista" at bounding box center [104, 362] width 141 height 23
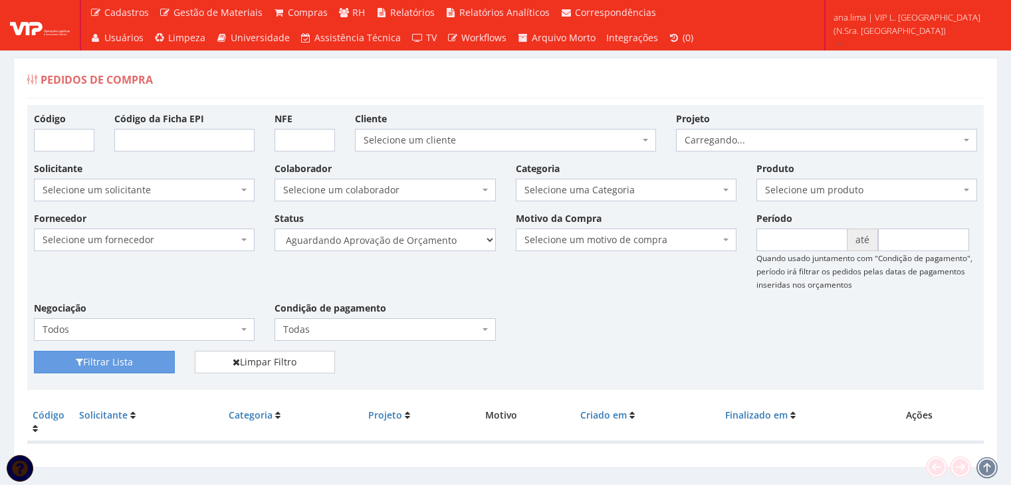
scroll to position [27, 0]
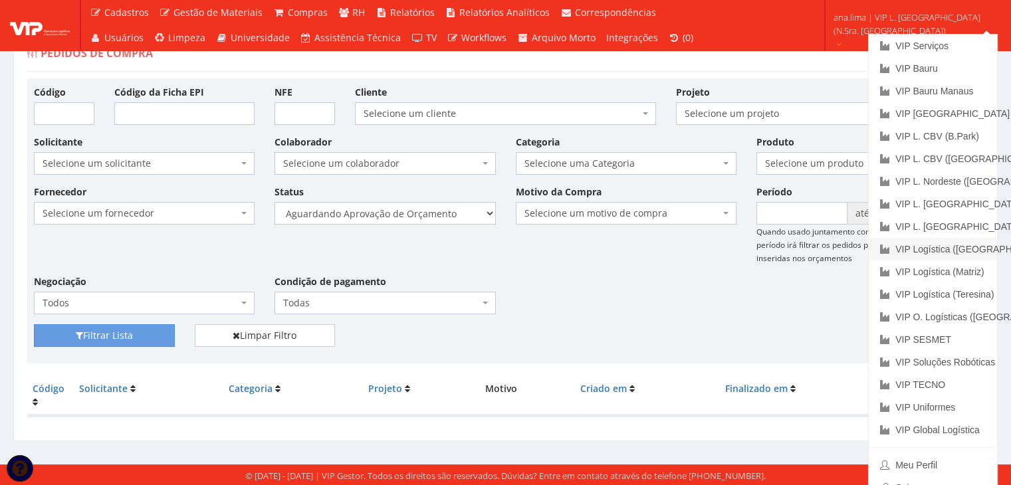
click at [954, 248] on link "VIP Logística ([GEOGRAPHIC_DATA])" at bounding box center [932, 249] width 128 height 23
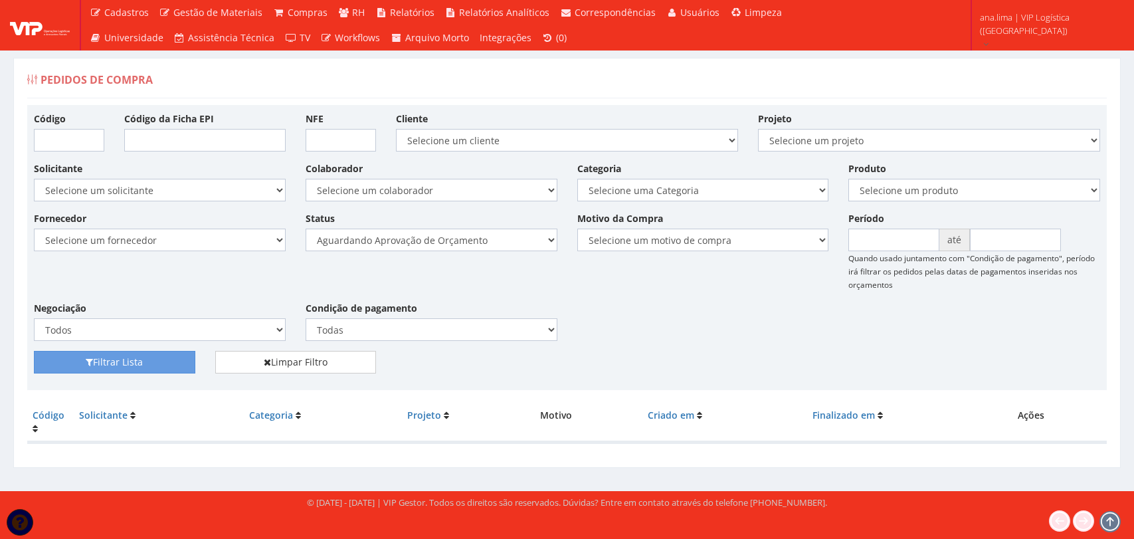
click at [476, 243] on select "Selecione um status Cancelado Aguardando Aprovação Diretoria Pedido Aprovado Ag…" at bounding box center [432, 240] width 252 height 23
select select "1"
click at [306, 229] on select "Selecione um status Cancelado Aguardando Aprovação Diretoria Pedido Aprovado Ag…" at bounding box center [432, 240] width 252 height 23
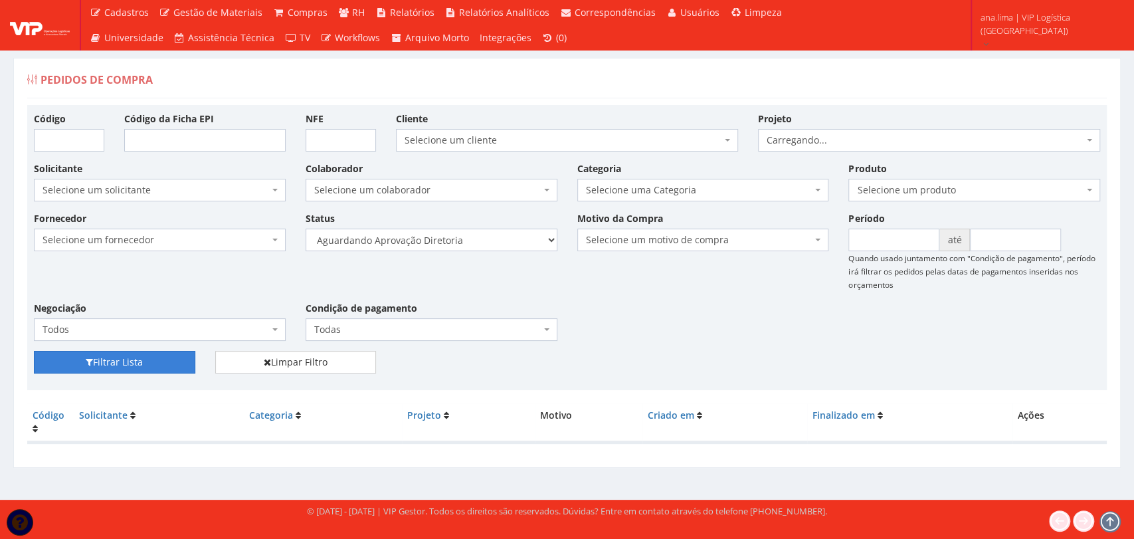
click at [127, 360] on button "Filtrar Lista" at bounding box center [114, 362] width 161 height 23
select select "4"
click at [306, 229] on select "Selecione um status Cancelado Aguardando Aprovação Diretoria Pedido Aprovado Ag…" at bounding box center [432, 240] width 252 height 23
click at [178, 364] on button "Filtrar Lista" at bounding box center [114, 362] width 161 height 23
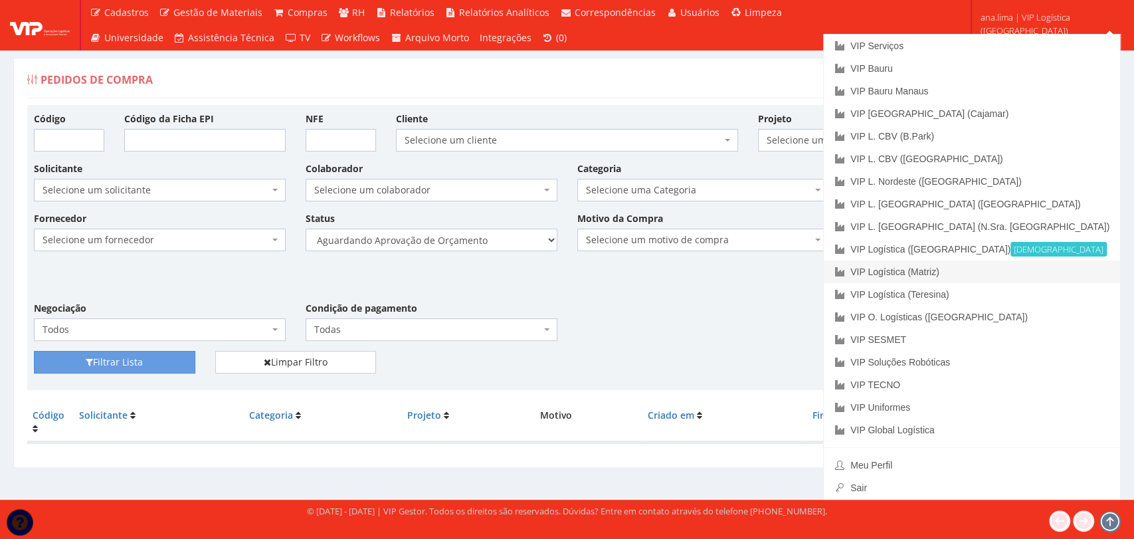
click at [1020, 268] on link "VIP Logística (Matriz)" at bounding box center [972, 271] width 296 height 23
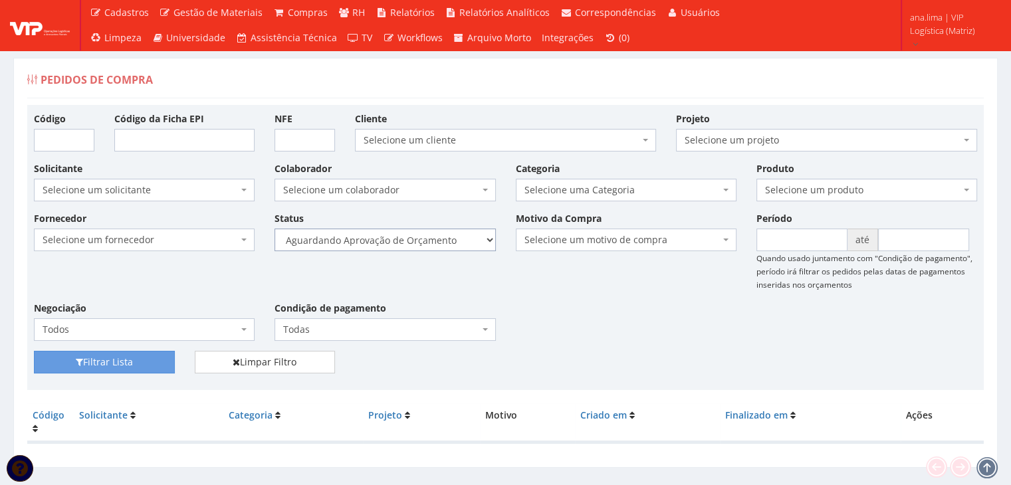
click at [399, 239] on select "Selecione um status Cancelado Aguardando Aprovação Diretoria Pedido Aprovado Ag…" at bounding box center [384, 240] width 221 height 23
select select "1"
click at [274, 229] on select "Selecione um status Cancelado Aguardando Aprovação Diretoria Pedido Aprovado Ag…" at bounding box center [384, 240] width 221 height 23
drag, startPoint x: 146, startPoint y: 361, endPoint x: 120, endPoint y: 358, distance: 26.0
click at [130, 359] on button "Filtrar Lista" at bounding box center [104, 362] width 141 height 23
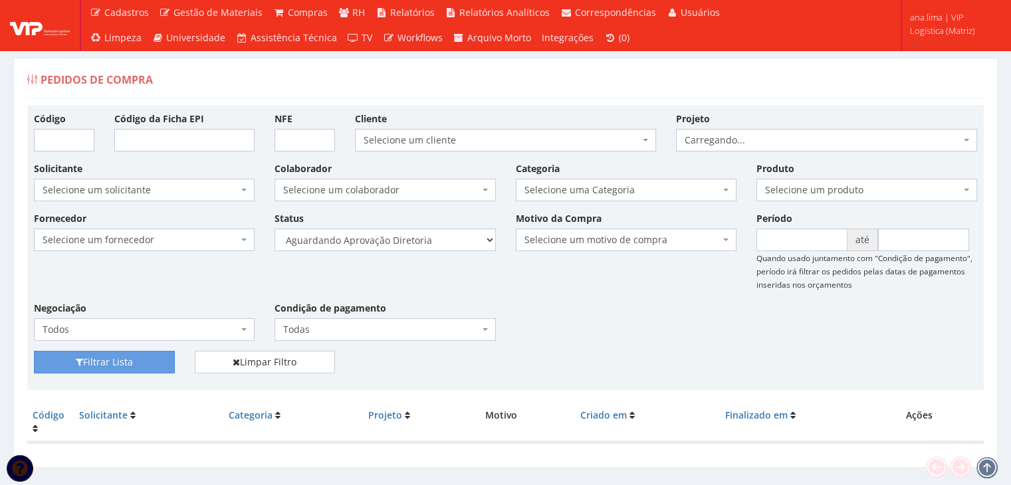
select select "5"
click at [274, 229] on select "Selecione um status Cancelado Aguardando Aprovação Diretoria Pedido Aprovado Ag…" at bounding box center [384, 240] width 221 height 23
click at [144, 355] on button "Filtrar Lista" at bounding box center [104, 362] width 141 height 23
click at [443, 241] on select "Selecione um status Cancelado Aguardando Aprovação Diretoria Pedido Aprovado Ag…" at bounding box center [384, 240] width 221 height 23
select select "1"
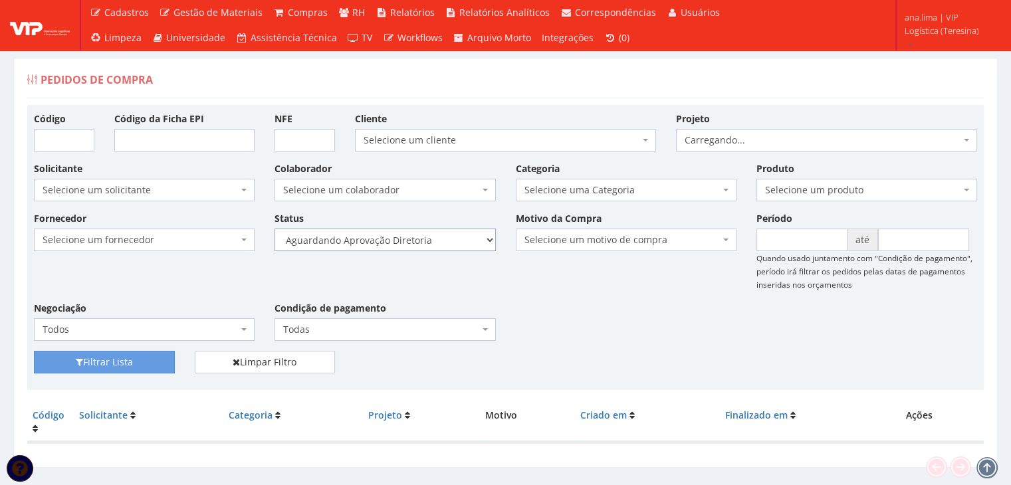
click at [274, 229] on select "Selecione um status Cancelado Aguardando Aprovação Diretoria Pedido Aprovado Ag…" at bounding box center [384, 240] width 221 height 23
click at [155, 353] on button "Filtrar Lista" at bounding box center [104, 362] width 141 height 23
click at [423, 248] on select "Selecione um status Cancelado Aguardando Aprovação Diretoria Pedido Aprovado Ag…" at bounding box center [384, 240] width 221 height 23
select select "4"
click at [274, 229] on select "Selecione um status Cancelado Aguardando Aprovação Diretoria Pedido Aprovado Ag…" at bounding box center [384, 240] width 221 height 23
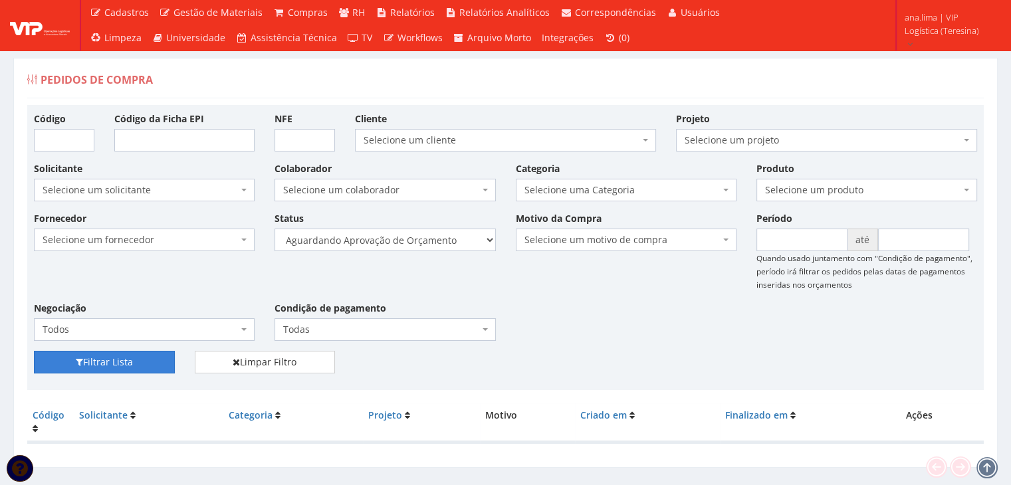
click at [151, 360] on button "Filtrar Lista" at bounding box center [104, 362] width 141 height 23
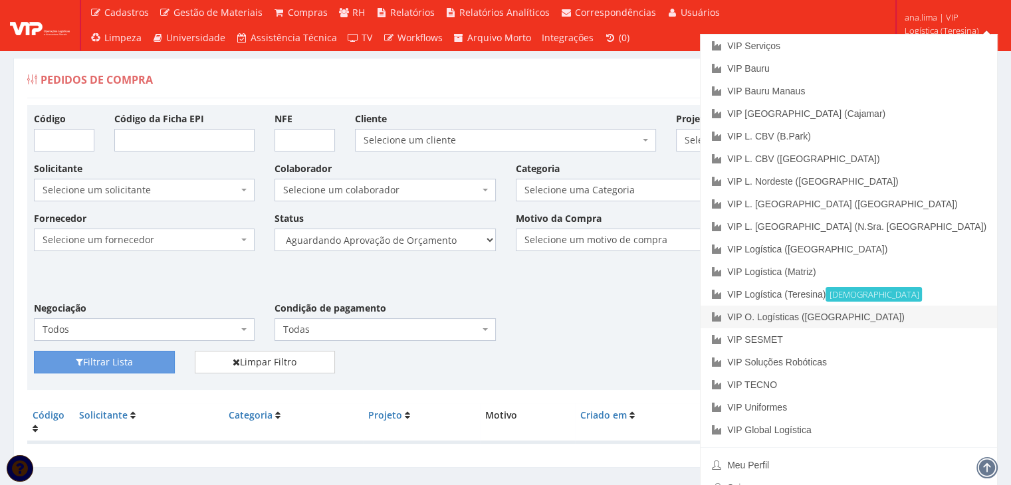
drag, startPoint x: 933, startPoint y: 313, endPoint x: 812, endPoint y: 316, distance: 121.0
click at [933, 314] on link "VIP O. Logísticas ([GEOGRAPHIC_DATA])" at bounding box center [848, 317] width 296 height 23
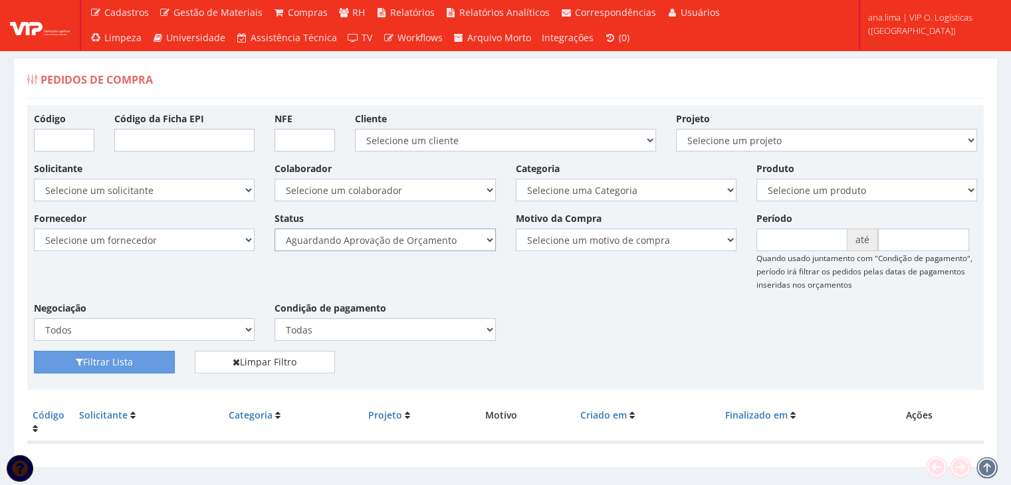
drag, startPoint x: 0, startPoint y: 0, endPoint x: 422, endPoint y: 244, distance: 487.3
click at [422, 244] on select "Selecione um status Cancelado Aguardando Aprovação Diretoria Pedido Aprovado Ag…" at bounding box center [384, 240] width 221 height 23
select select "1"
click at [274, 229] on select "Selecione um status Cancelado Aguardando Aprovação Diretoria Pedido Aprovado Ag…" at bounding box center [384, 240] width 221 height 23
drag, startPoint x: 130, startPoint y: 357, endPoint x: 363, endPoint y: 320, distance: 236.2
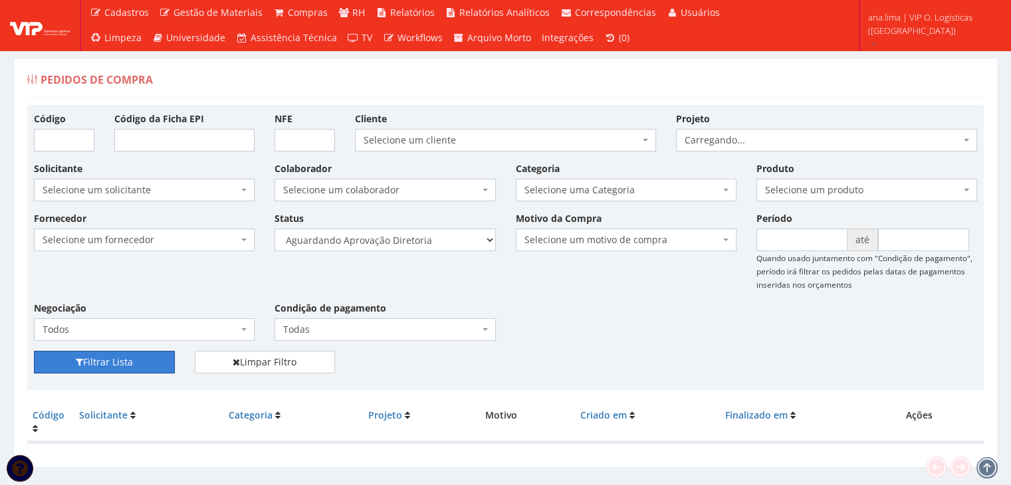
click at [134, 357] on button "Filtrar Lista" at bounding box center [104, 362] width 141 height 23
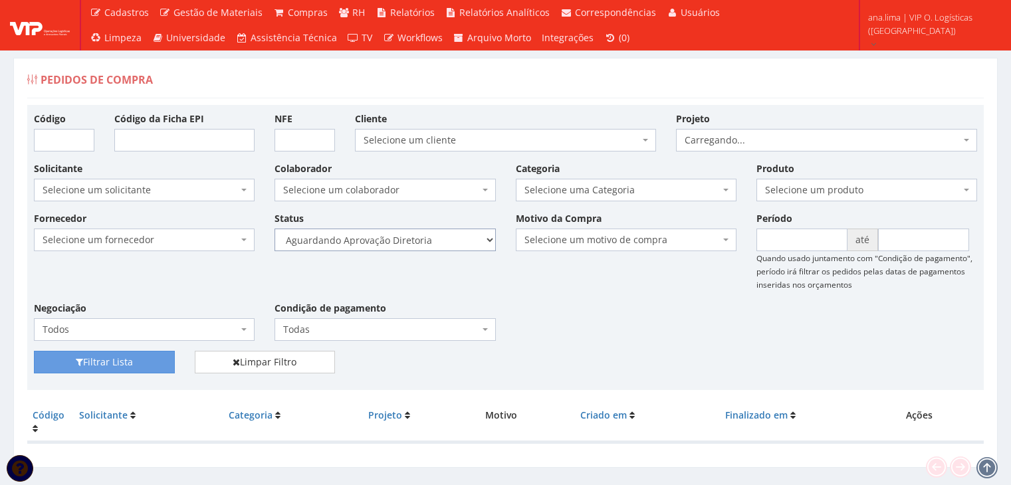
drag, startPoint x: 0, startPoint y: 0, endPoint x: 436, endPoint y: 250, distance: 502.4
click at [433, 243] on select "Selecione um status Cancelado Aguardando Aprovação Diretoria Pedido Aprovado Ag…" at bounding box center [384, 240] width 221 height 23
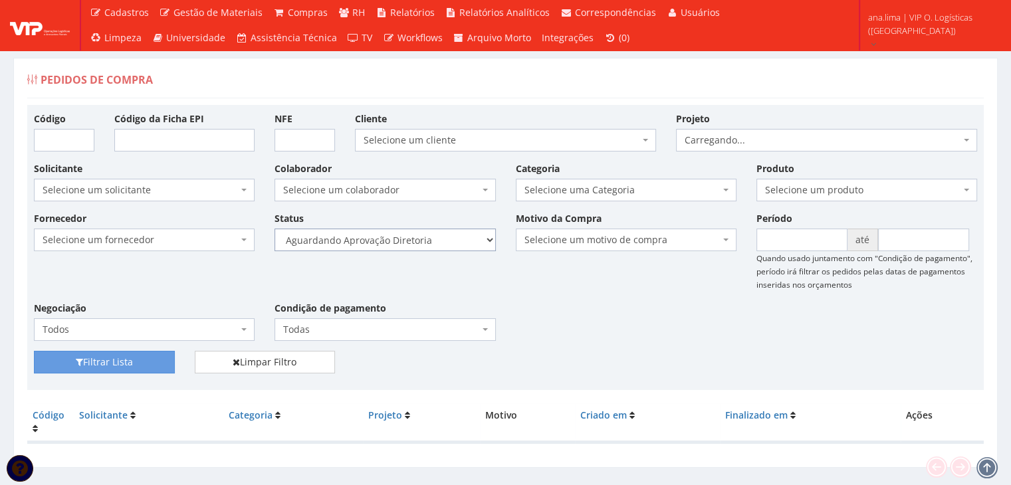
select select "4"
click at [274, 229] on select "Selecione um status Cancelado Aguardando Aprovação Diretoria Pedido Aprovado Ag…" at bounding box center [384, 240] width 221 height 23
click at [136, 366] on button "Filtrar Lista" at bounding box center [104, 362] width 141 height 23
